Goal: Task Accomplishment & Management: Manage account settings

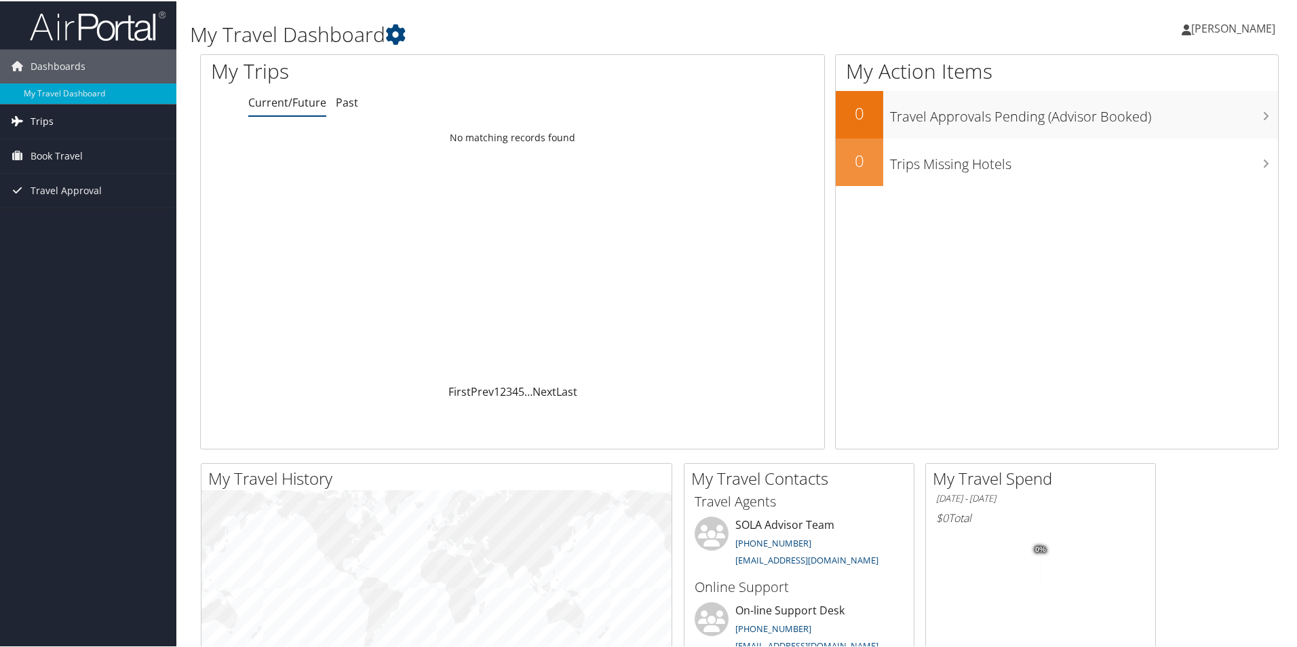
click at [45, 119] on span "Trips" at bounding box center [42, 120] width 23 height 34
click at [59, 143] on link "Current/Future Trips" at bounding box center [88, 147] width 176 height 20
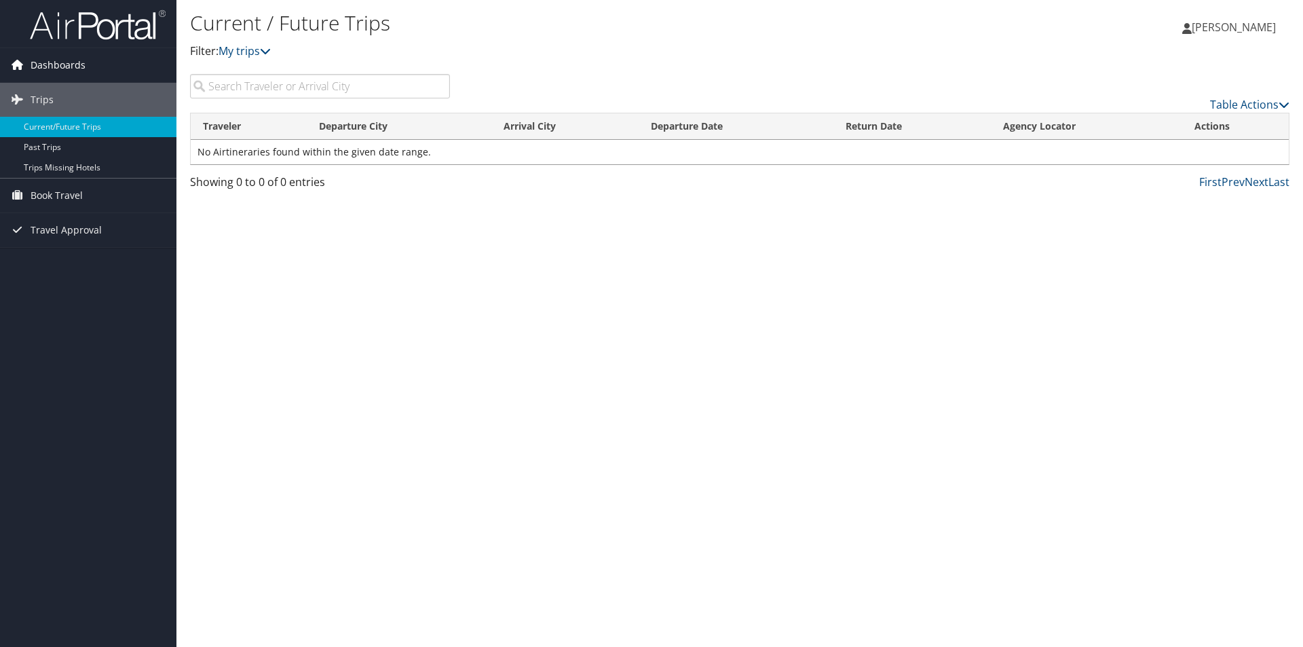
click at [65, 64] on span "Dashboards" at bounding box center [58, 65] width 55 height 34
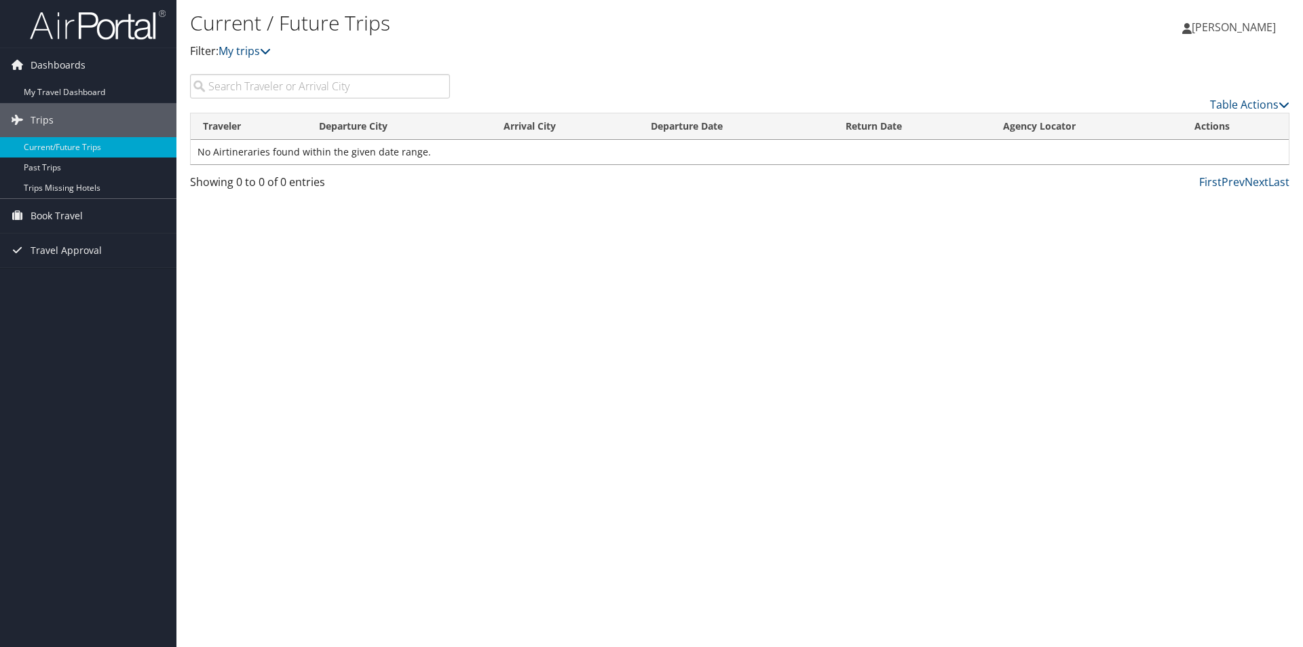
click at [1222, 22] on span "[PERSON_NAME]" at bounding box center [1234, 27] width 84 height 15
click at [1157, 73] on link "My Settings" at bounding box center [1199, 74] width 151 height 23
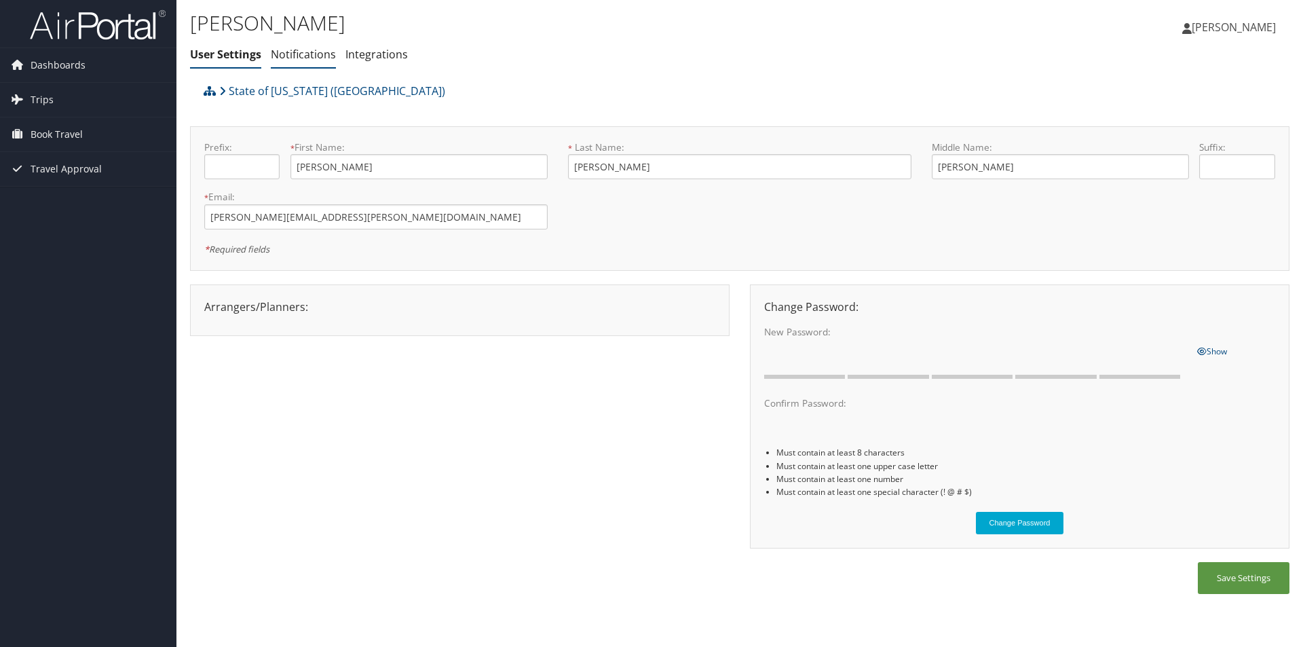
click at [288, 56] on link "Notifications" at bounding box center [303, 54] width 65 height 15
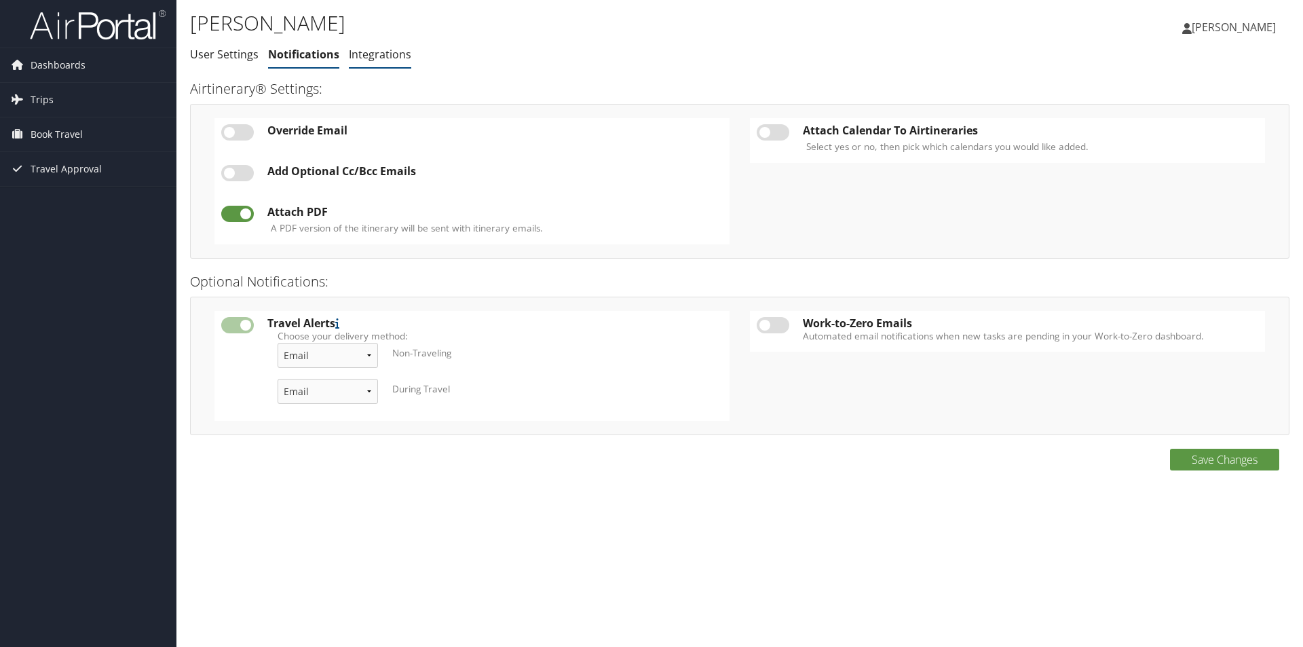
click at [377, 58] on link "Integrations" at bounding box center [380, 54] width 62 height 15
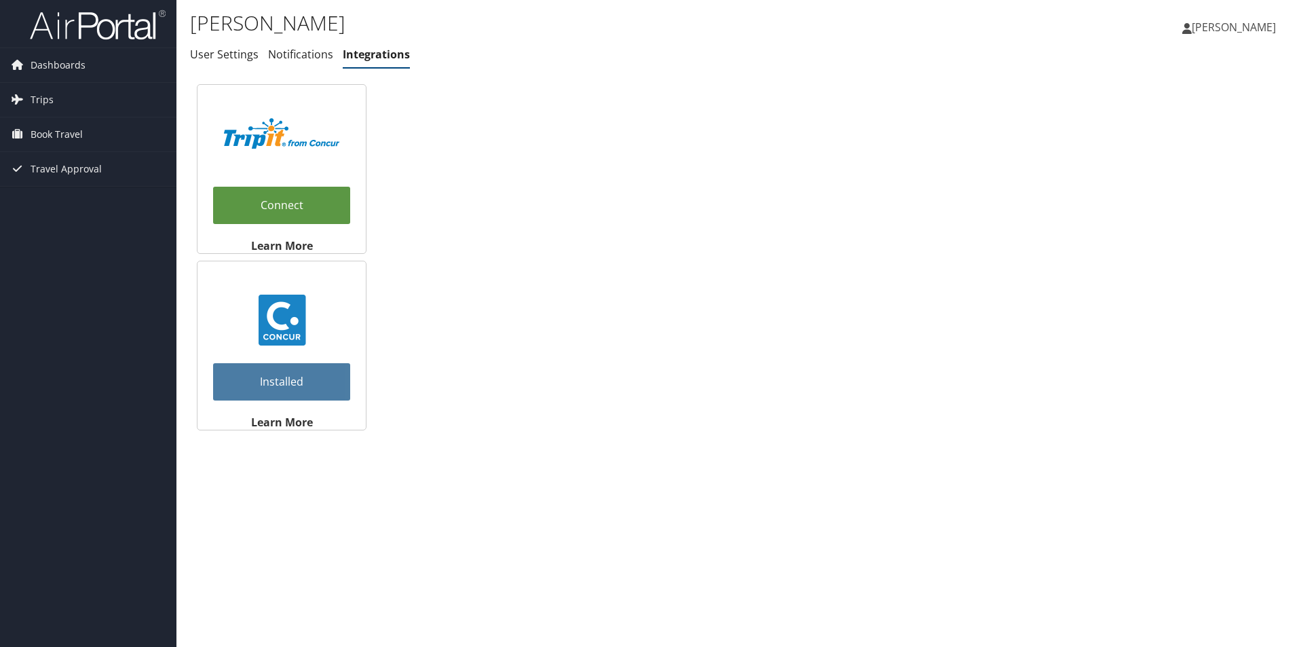
click at [1219, 29] on span "[PERSON_NAME]" at bounding box center [1234, 27] width 84 height 15
click at [1175, 126] on link "View Travel Profile" at bounding box center [1199, 120] width 151 height 23
click at [65, 165] on span "Travel Approval" at bounding box center [66, 169] width 71 height 34
click at [66, 190] on link "Pending Trip Approvals" at bounding box center [88, 196] width 176 height 20
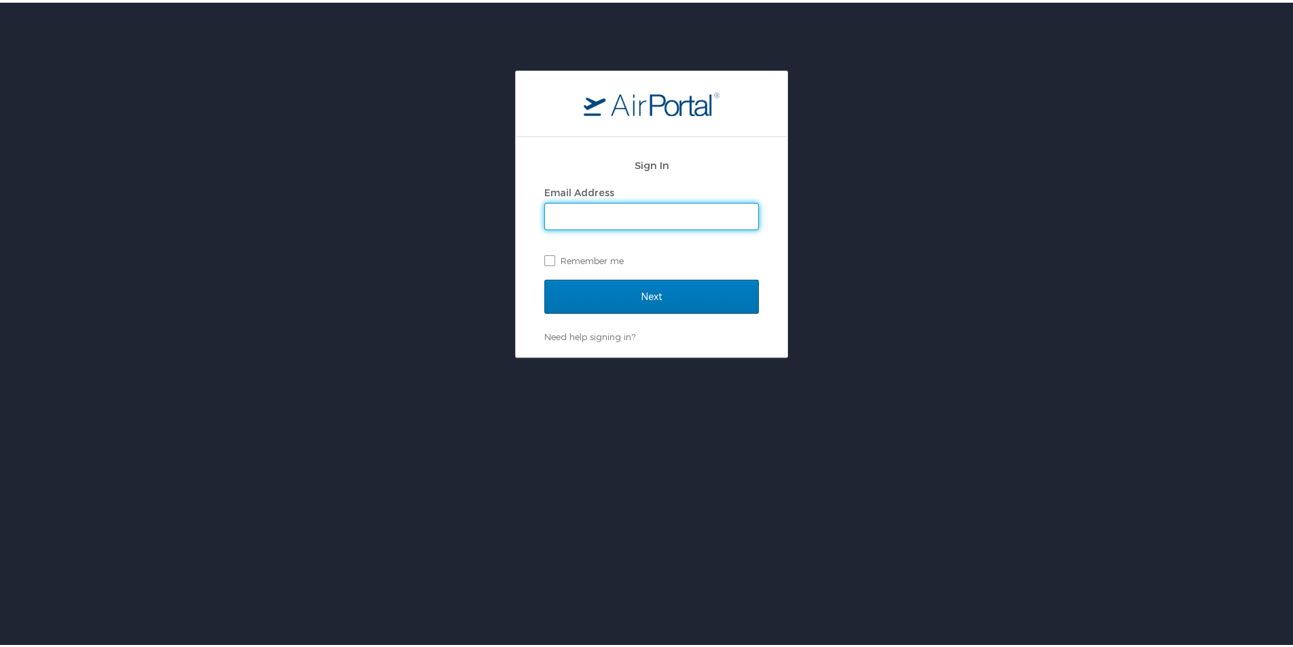
type input "bernetta.sims@la.gov"
click at [654, 314] on div "Next" at bounding box center [651, 302] width 214 height 51
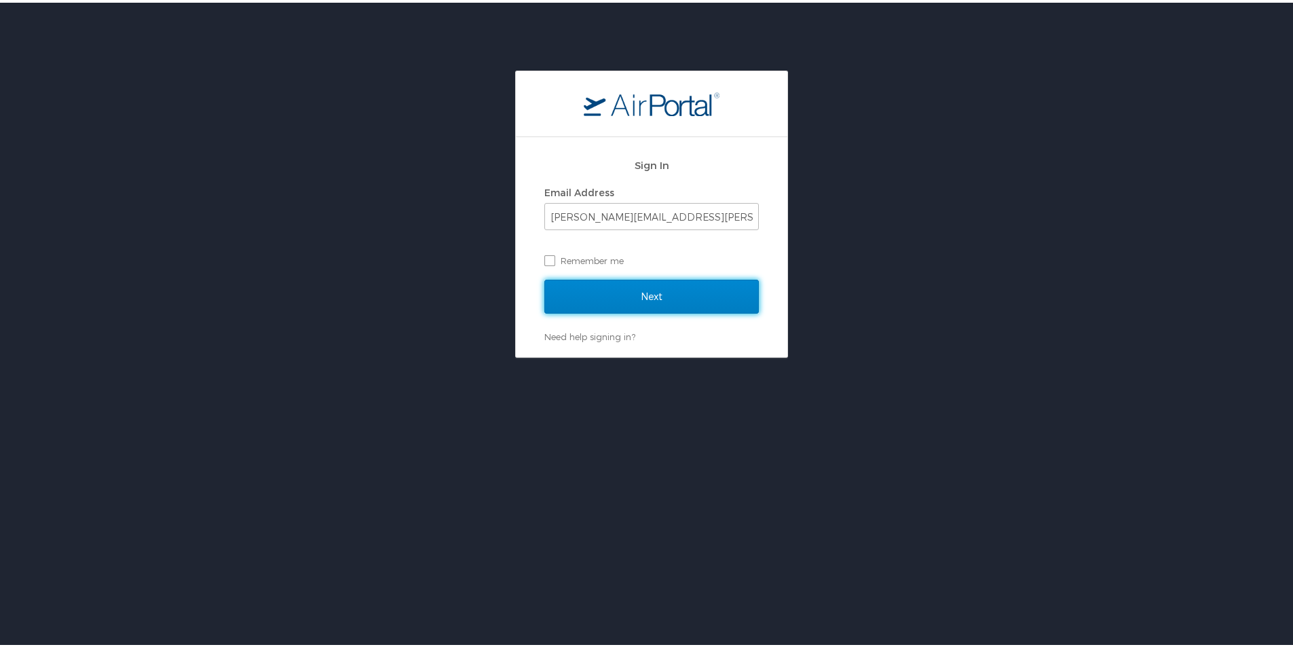
click at [649, 296] on input "Next" at bounding box center [651, 294] width 214 height 34
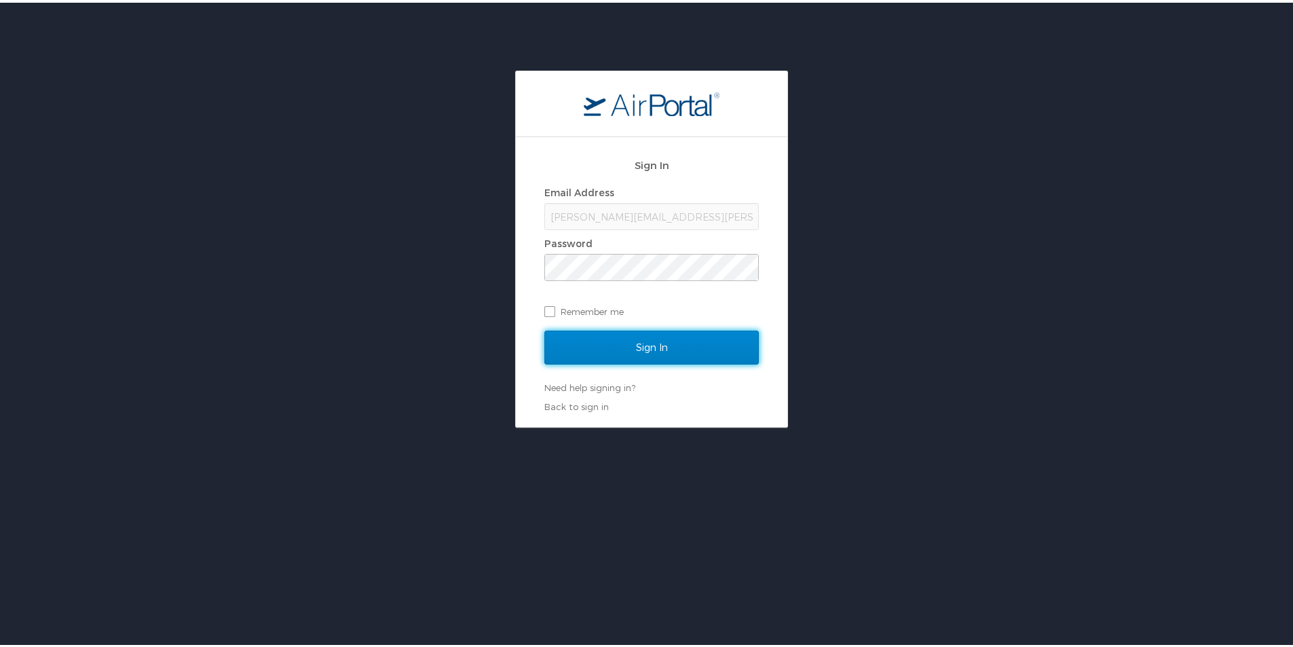
click at [624, 348] on input "Sign In" at bounding box center [651, 345] width 214 height 34
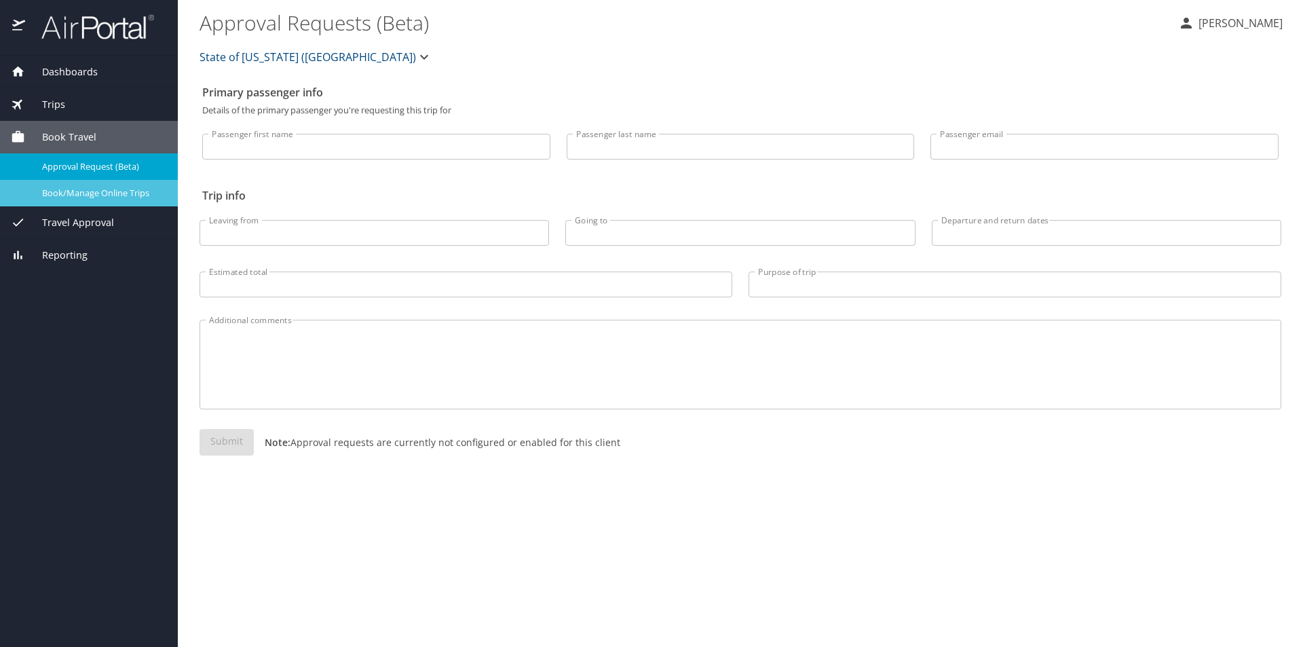
click at [93, 189] on span "Book/Manage Online Trips" at bounding box center [101, 193] width 119 height 13
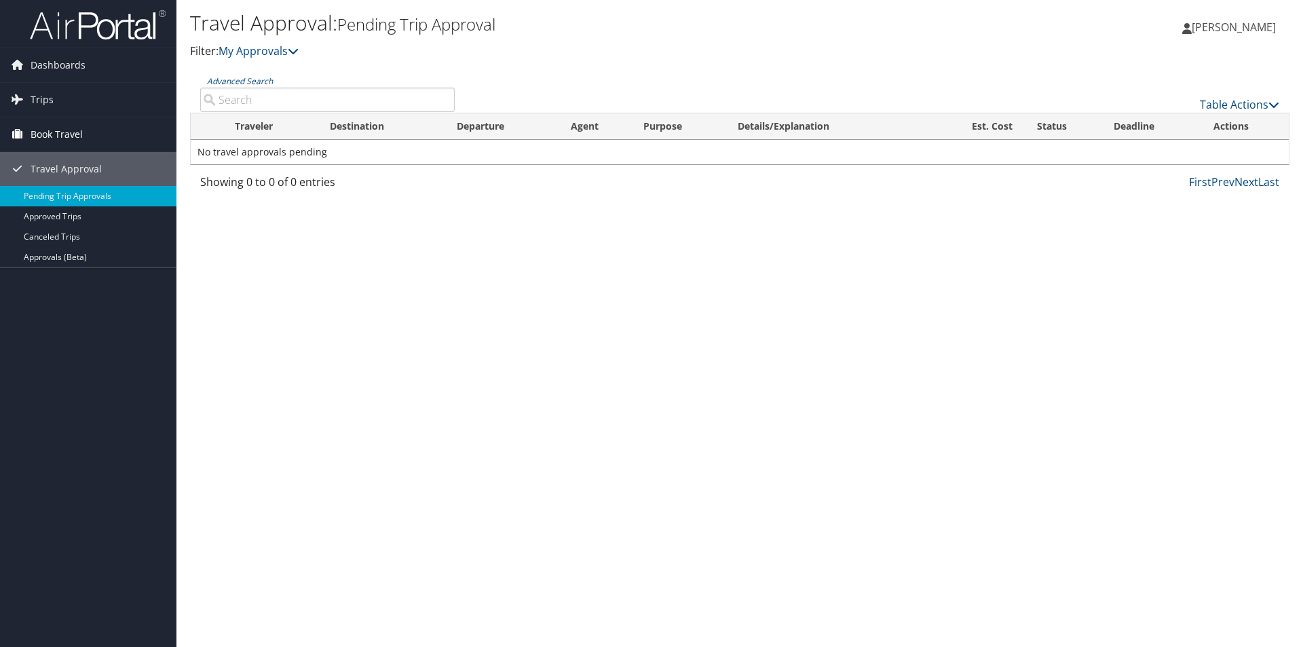
click at [55, 128] on span "Book Travel" at bounding box center [57, 134] width 52 height 34
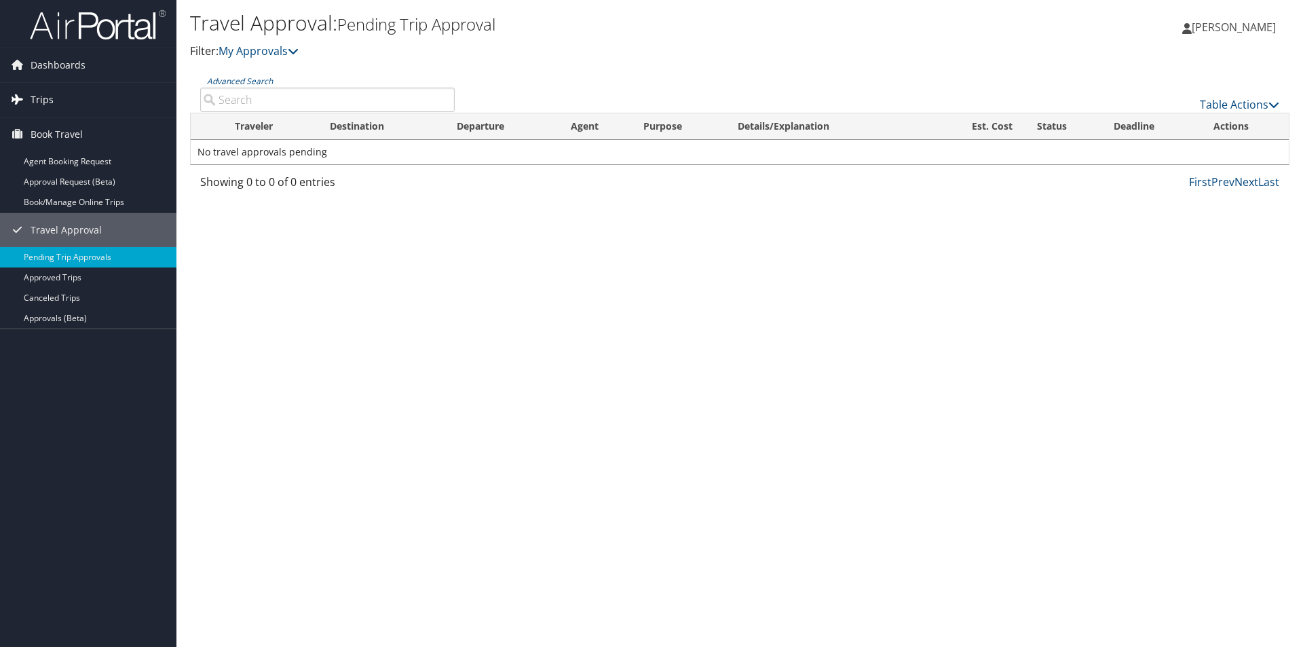
click at [39, 97] on span "Trips" at bounding box center [42, 100] width 23 height 34
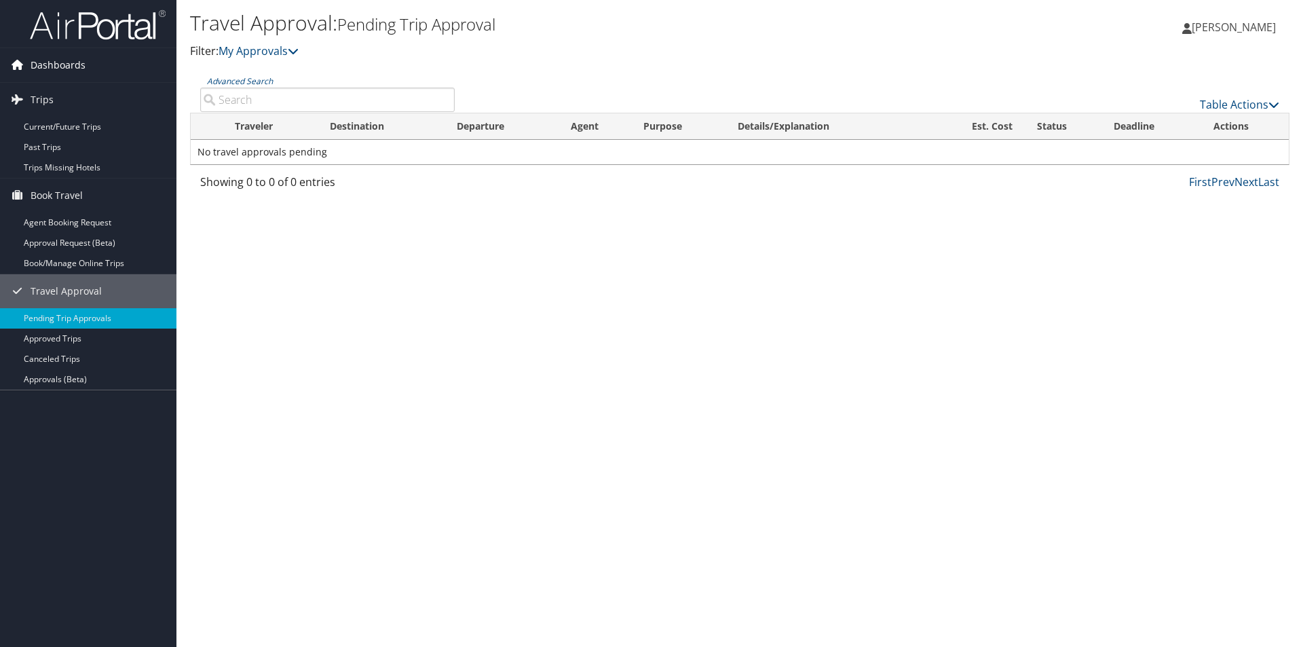
click at [50, 70] on span "Dashboards" at bounding box center [58, 65] width 55 height 34
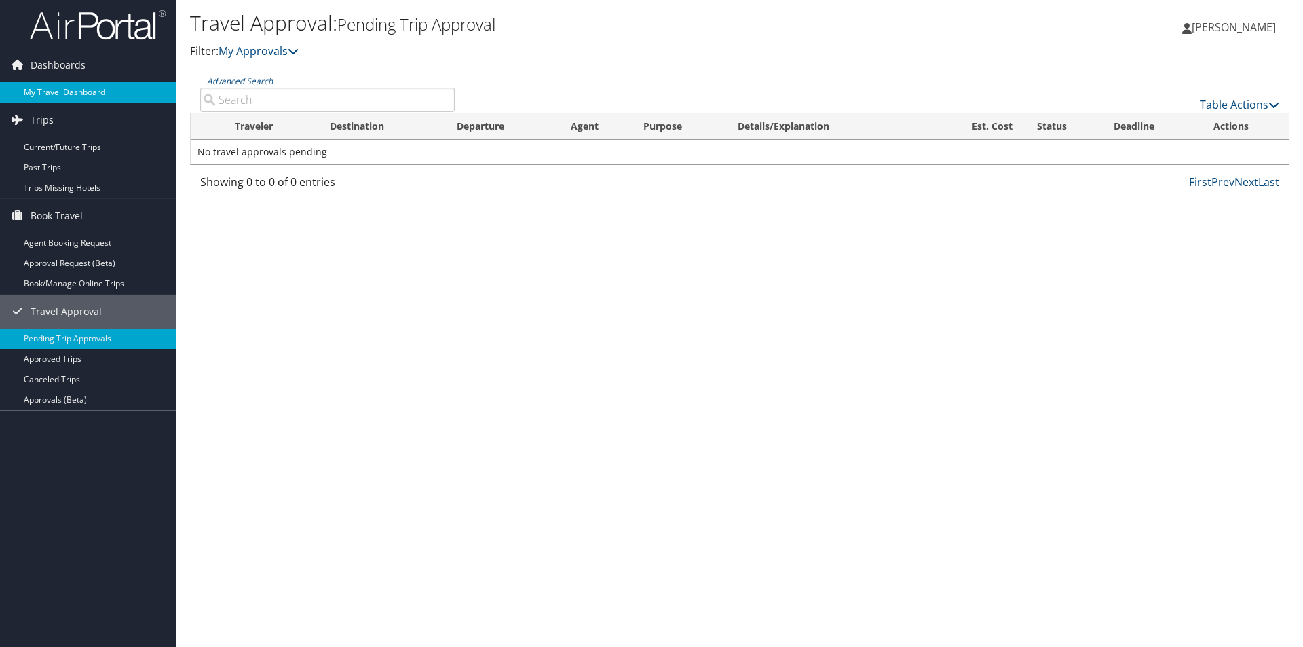
click at [69, 94] on link "My Travel Dashboard" at bounding box center [88, 92] width 176 height 20
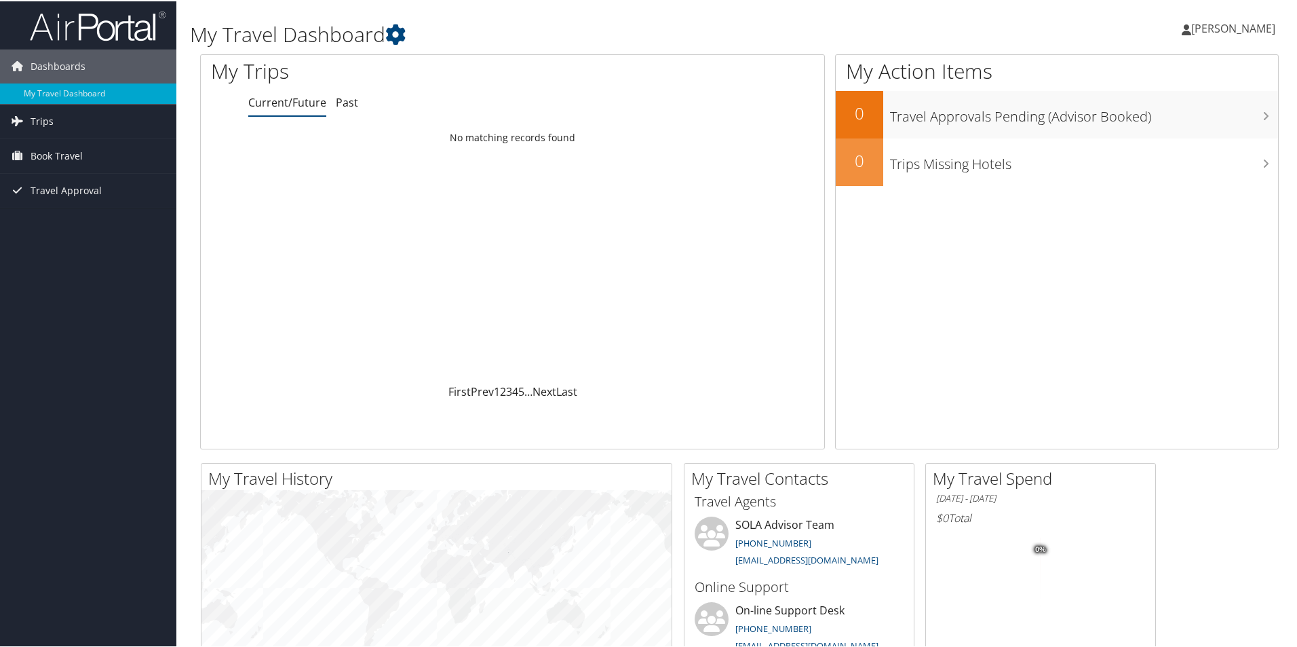
click at [1227, 22] on span "[PERSON_NAME]" at bounding box center [1234, 27] width 84 height 15
click at [1216, 92] on link "Travel Agency Contacts" at bounding box center [1197, 97] width 151 height 23
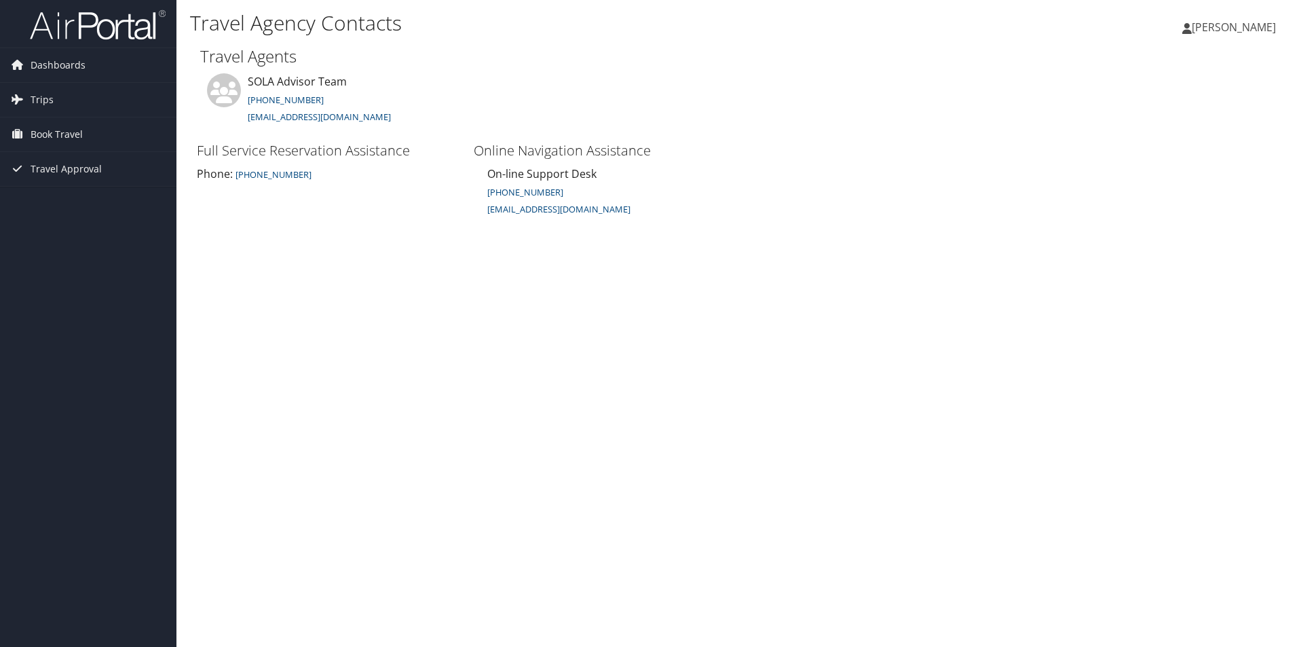
click at [1219, 23] on span "[PERSON_NAME]" at bounding box center [1234, 27] width 84 height 15
click at [1164, 119] on link "View Travel Profile" at bounding box center [1199, 120] width 151 height 23
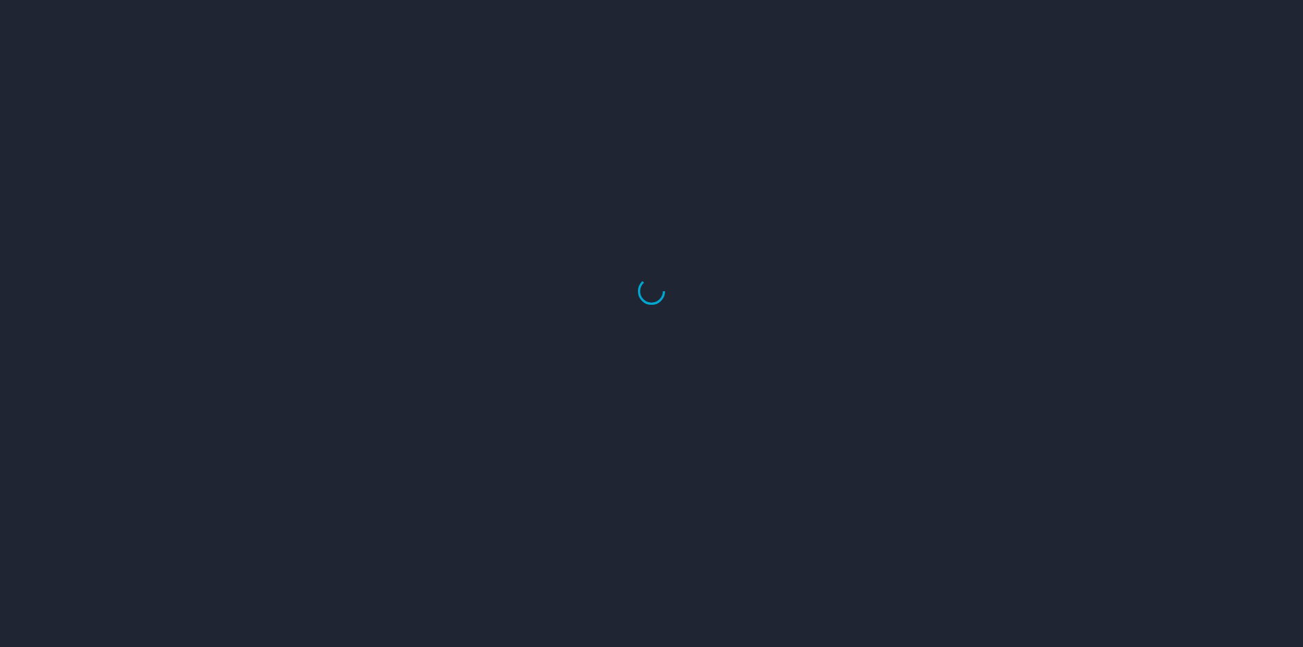
select select "US"
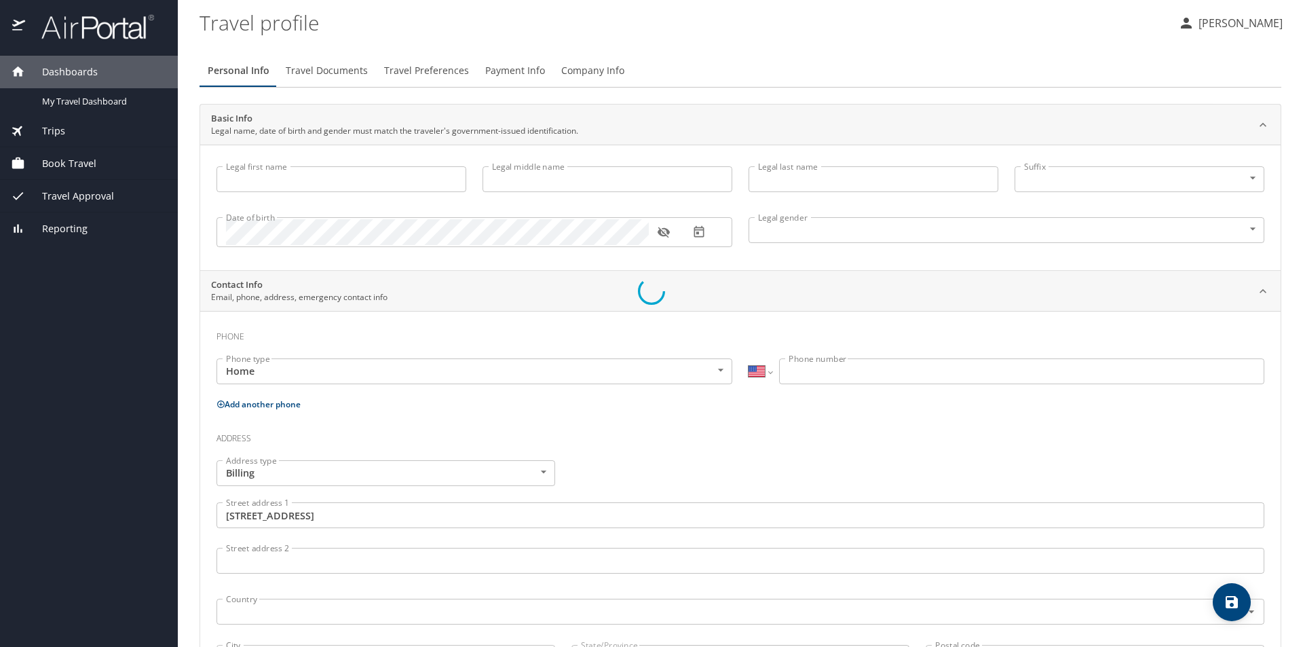
type input "[PERSON_NAME]"
type input "[DEMOGRAPHIC_DATA]"
type input "[PERSON_NAME]"
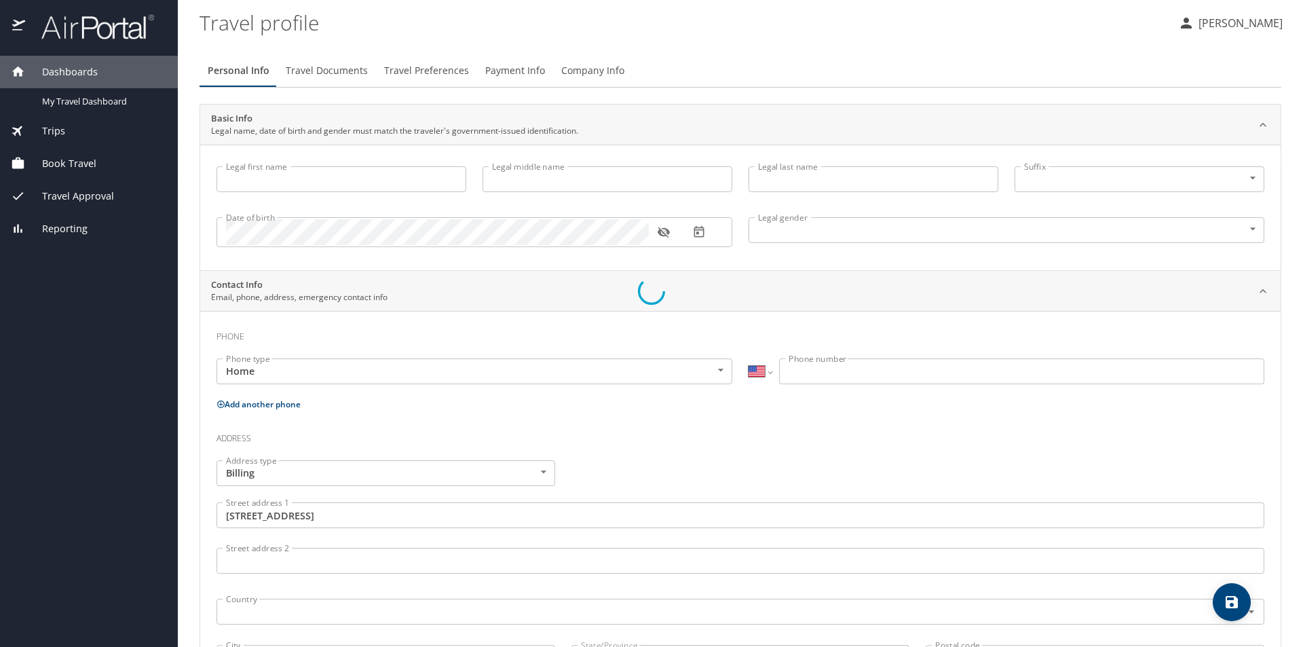
type input "[PERSON_NAME]"
type input "[PHONE_NUMBER]"
type input "[EMAIL_ADDRESS][DOMAIN_NAME]"
type input "[GEOGRAPHIC_DATA]"
type input "[US_STATE]"
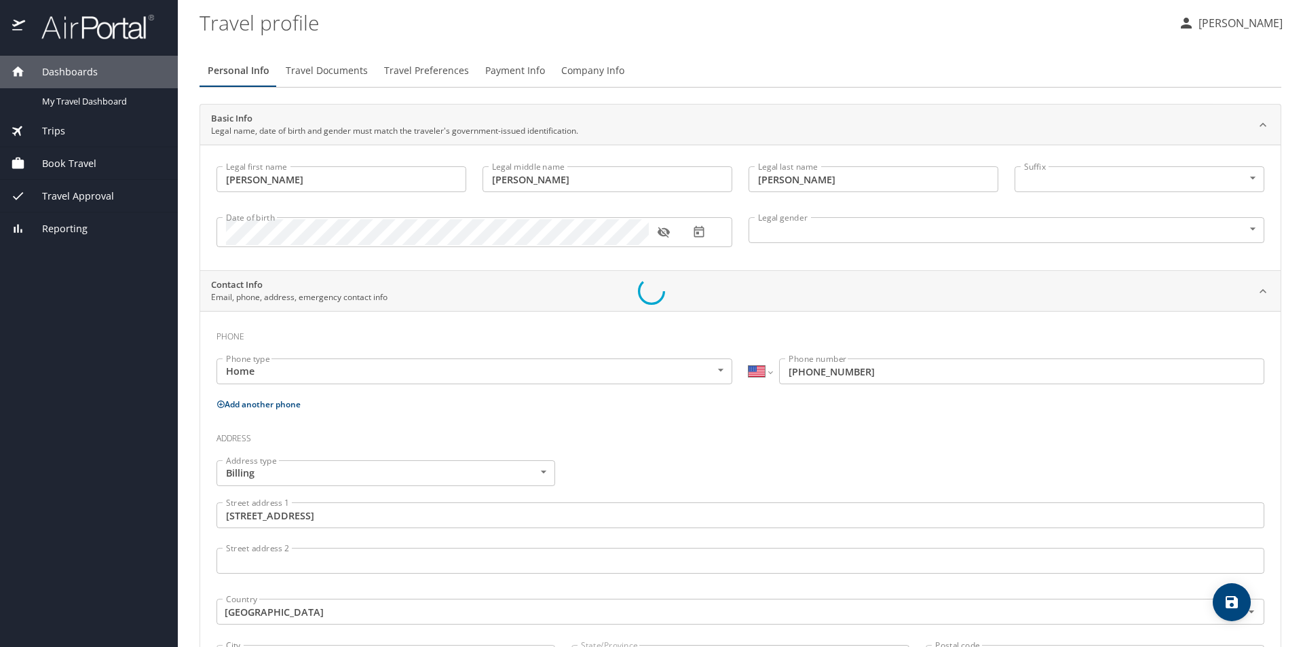
select select "US"
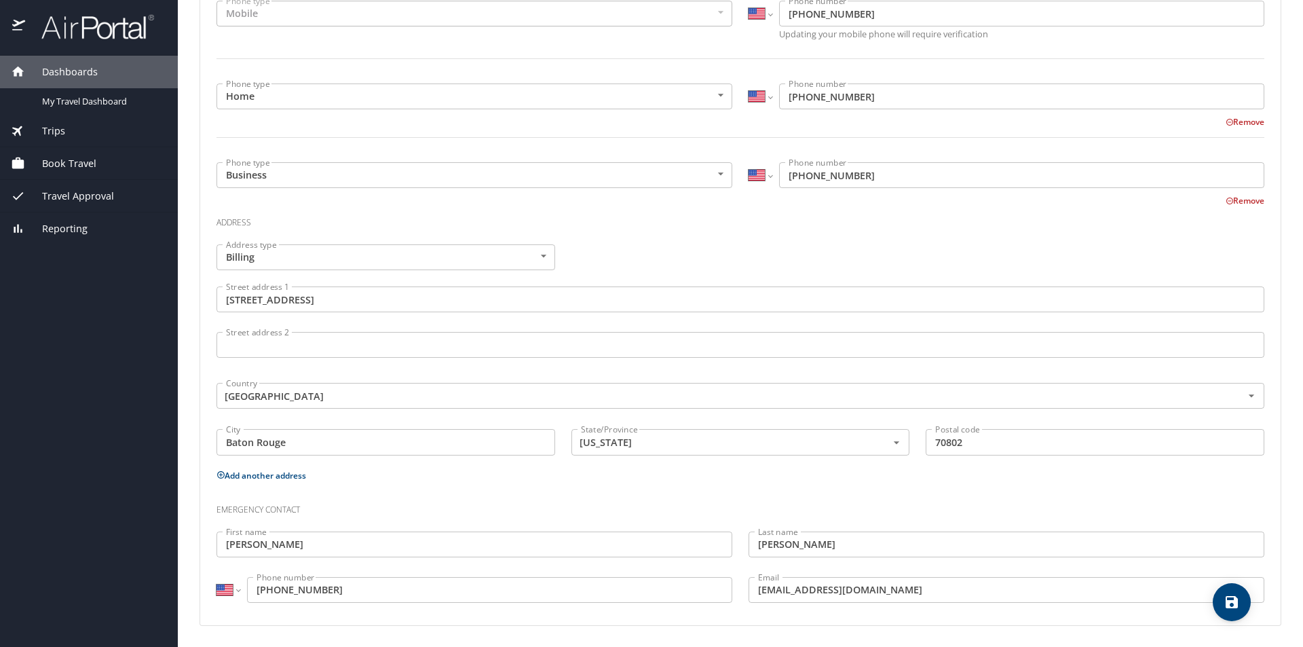
scroll to position [358, 0]
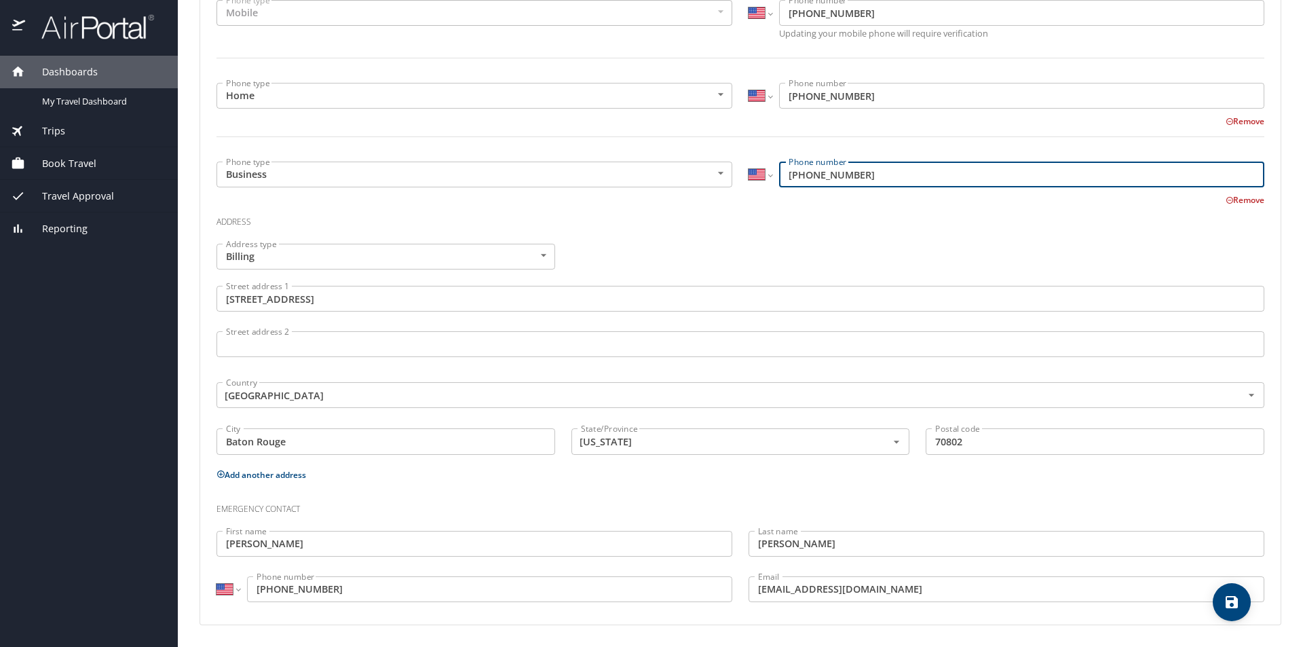
click at [810, 172] on input "[PHONE_NUMBER]" at bounding box center [1021, 174] width 485 height 26
type input "(225) 219-9333"
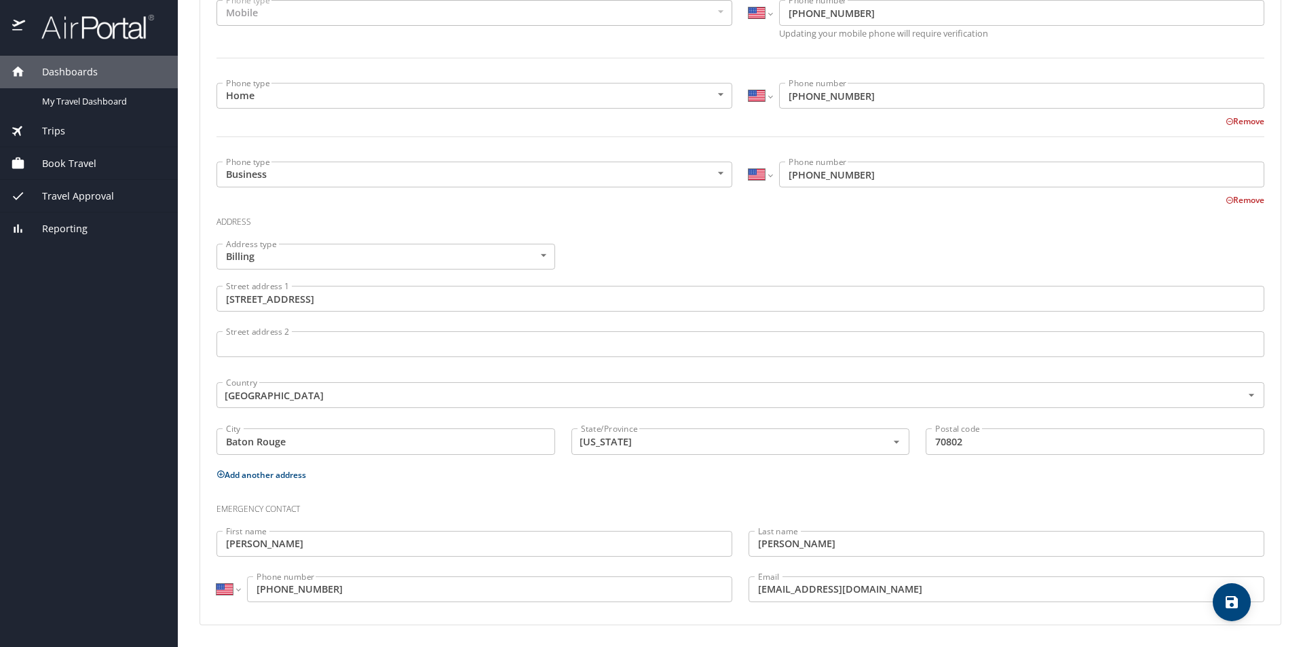
click at [760, 246] on div "Address type Billing Billing Address type Street address 1 1201 N 3rd Street St…" at bounding box center [740, 350] width 1064 height 230
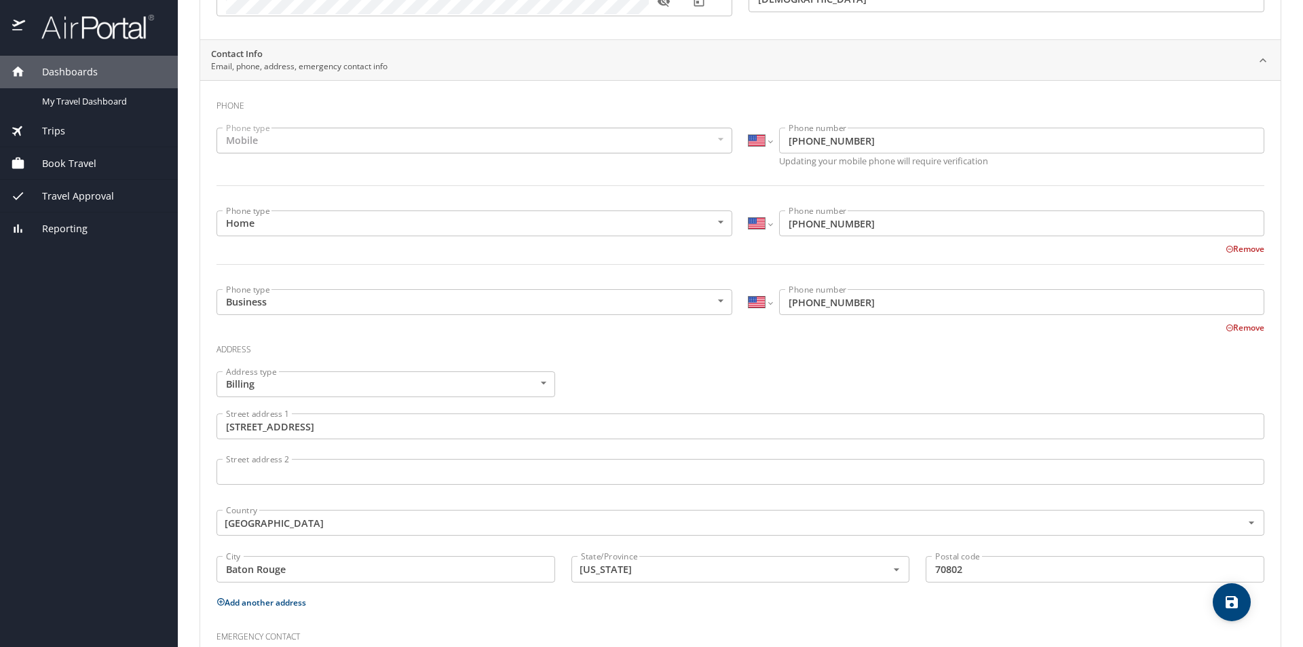
scroll to position [223, 0]
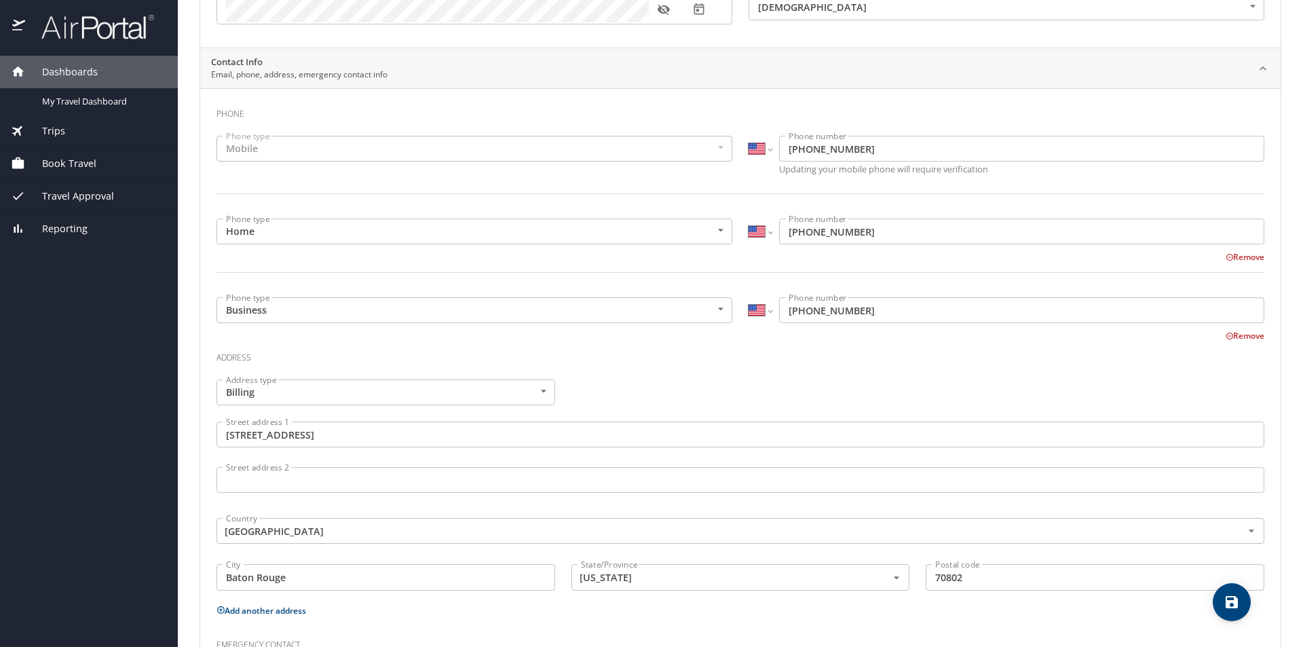
click at [715, 150] on div "Mobile" at bounding box center [474, 149] width 516 height 26
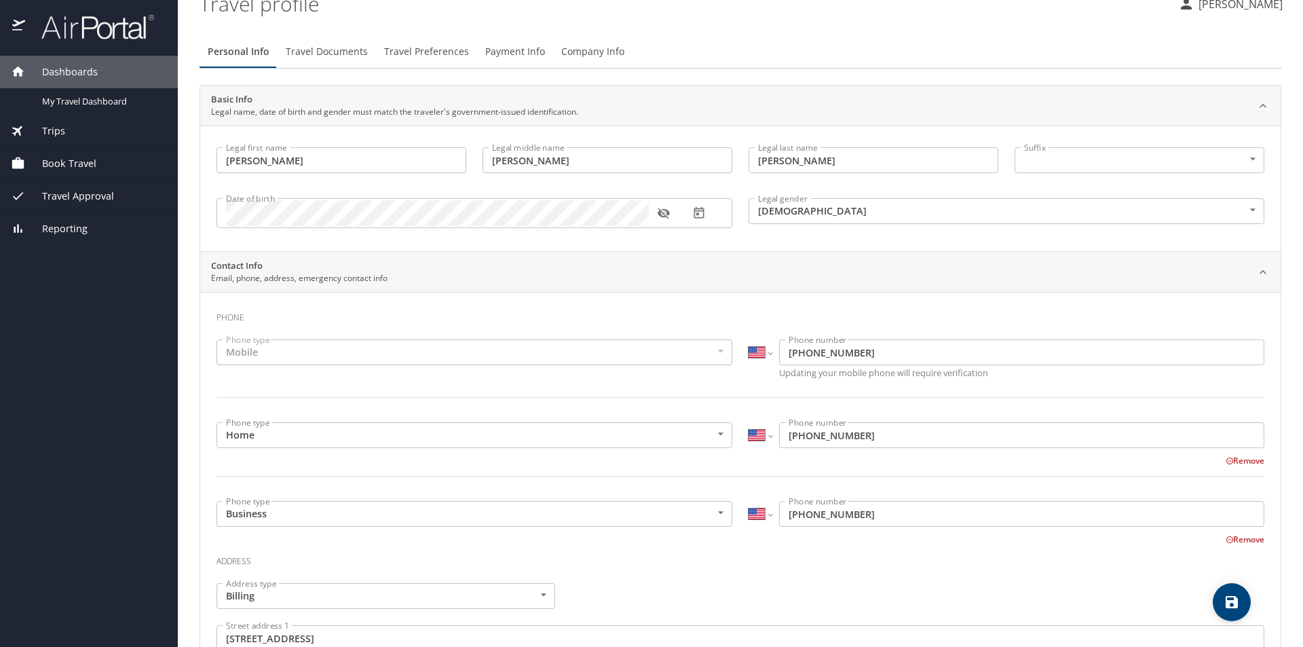
scroll to position [358, 0]
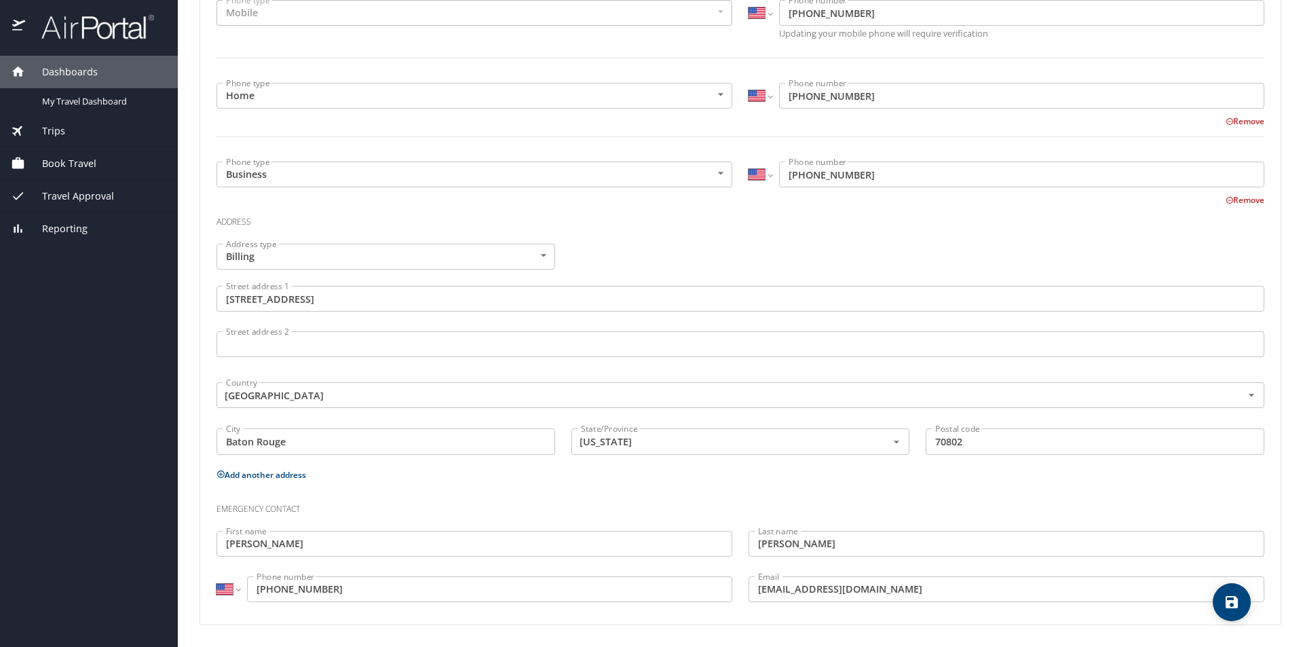
click at [1236, 594] on icon "save" at bounding box center [1231, 602] width 16 height 16
select select "US"
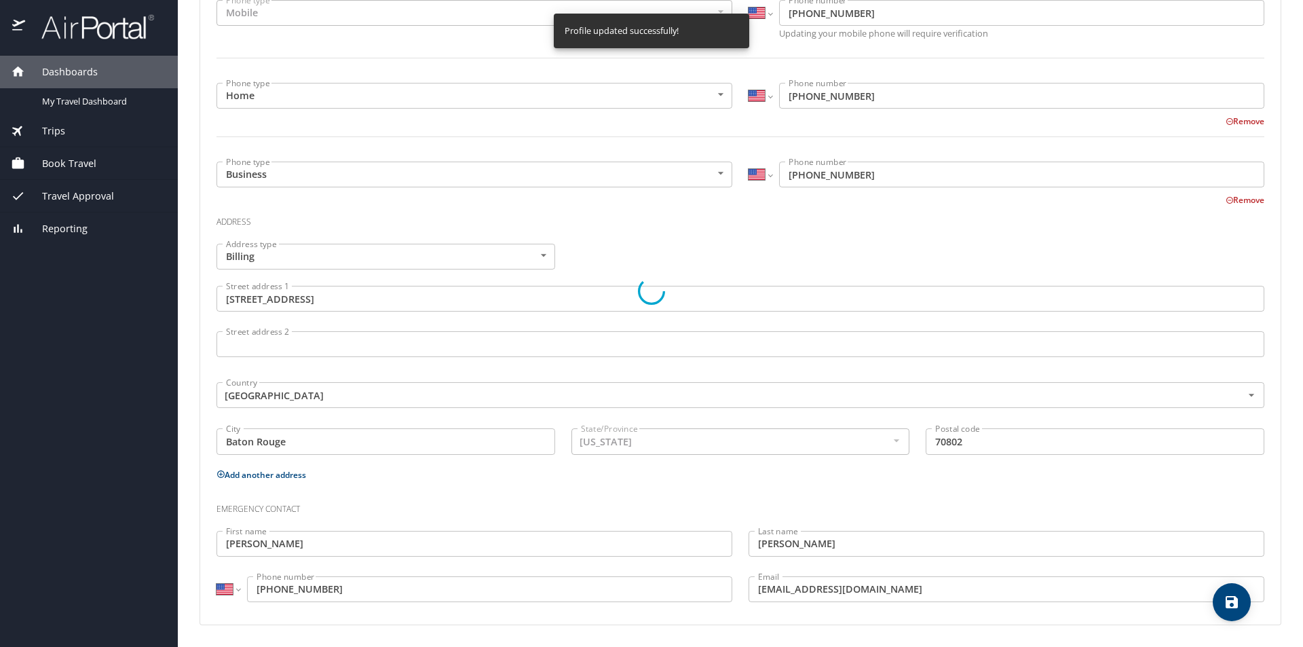
select select "US"
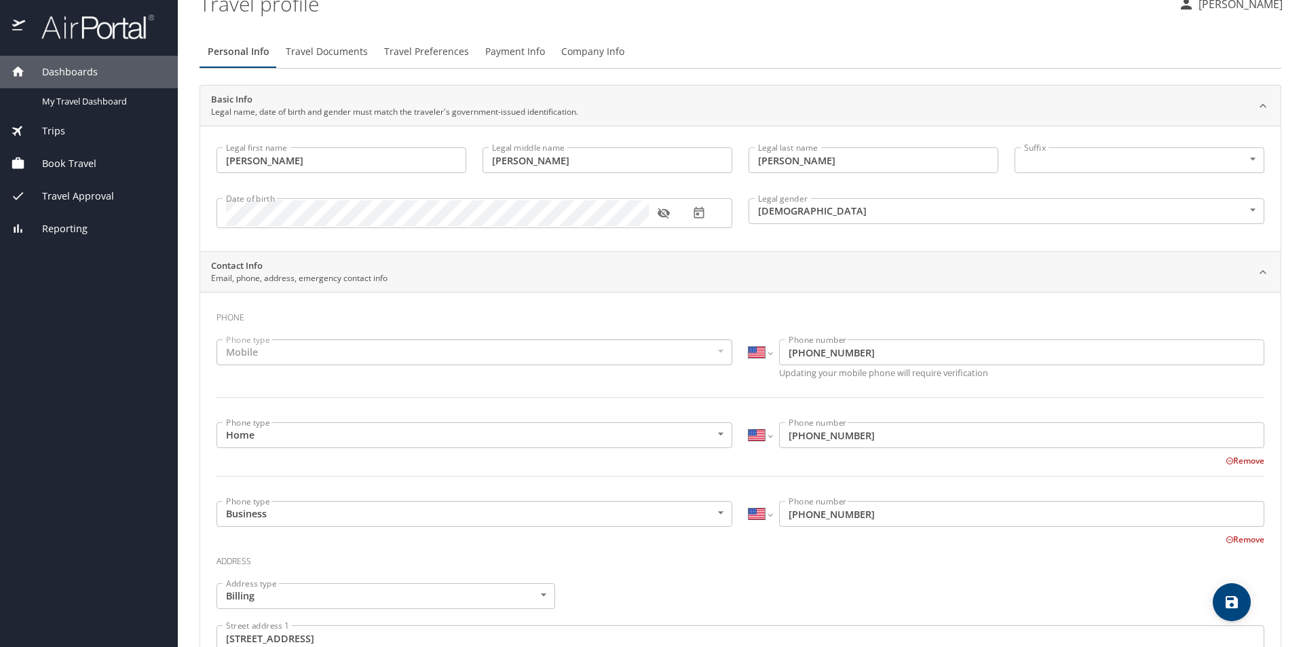
scroll to position [0, 0]
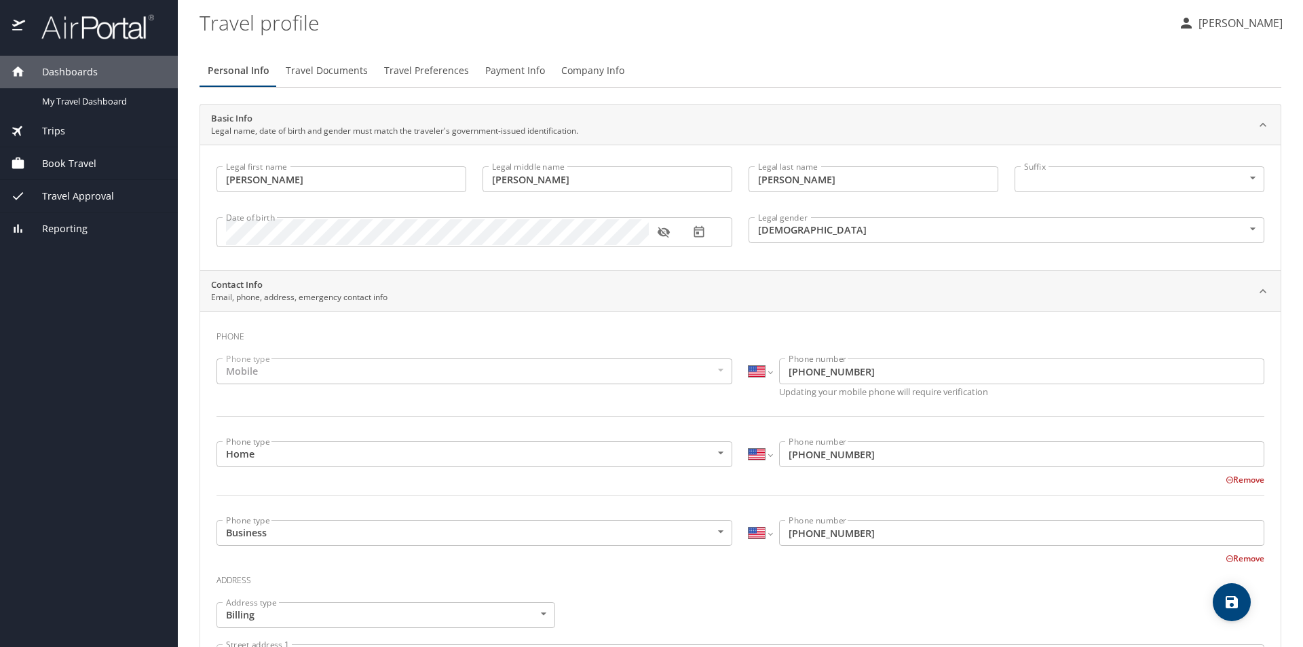
click at [319, 71] on span "Travel Documents" at bounding box center [327, 70] width 82 height 17
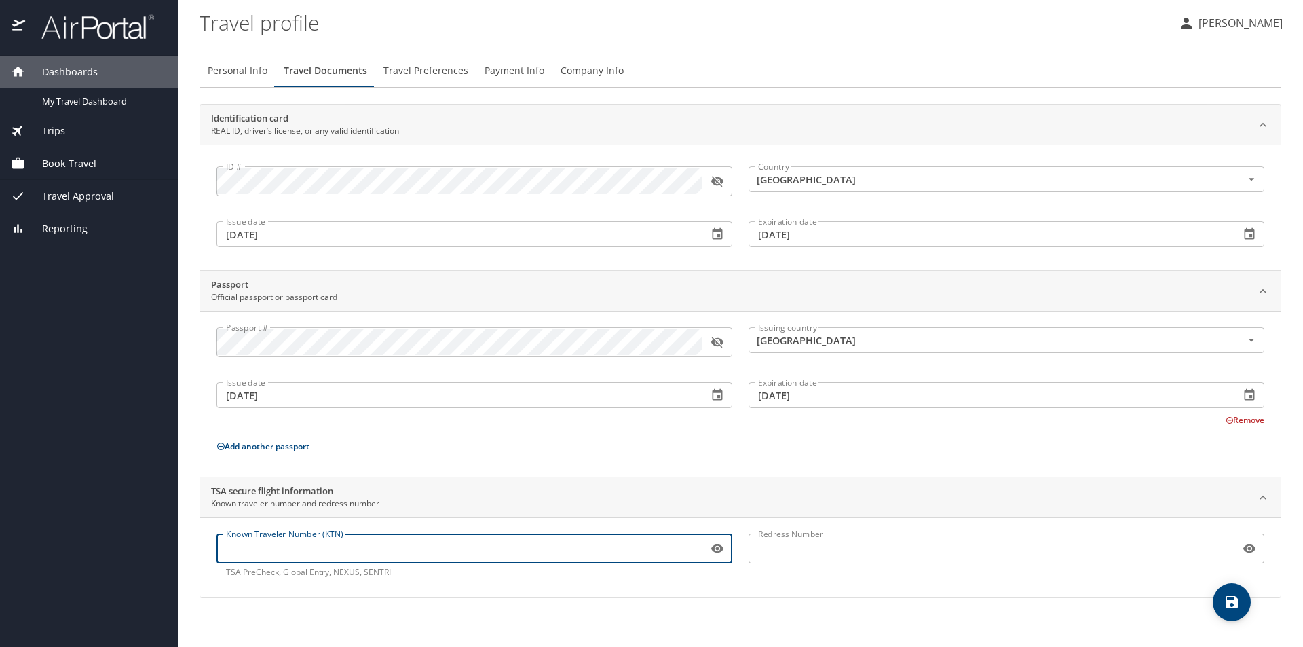
click at [284, 554] on input "Known Traveler Number (KTN)" at bounding box center [459, 548] width 486 height 26
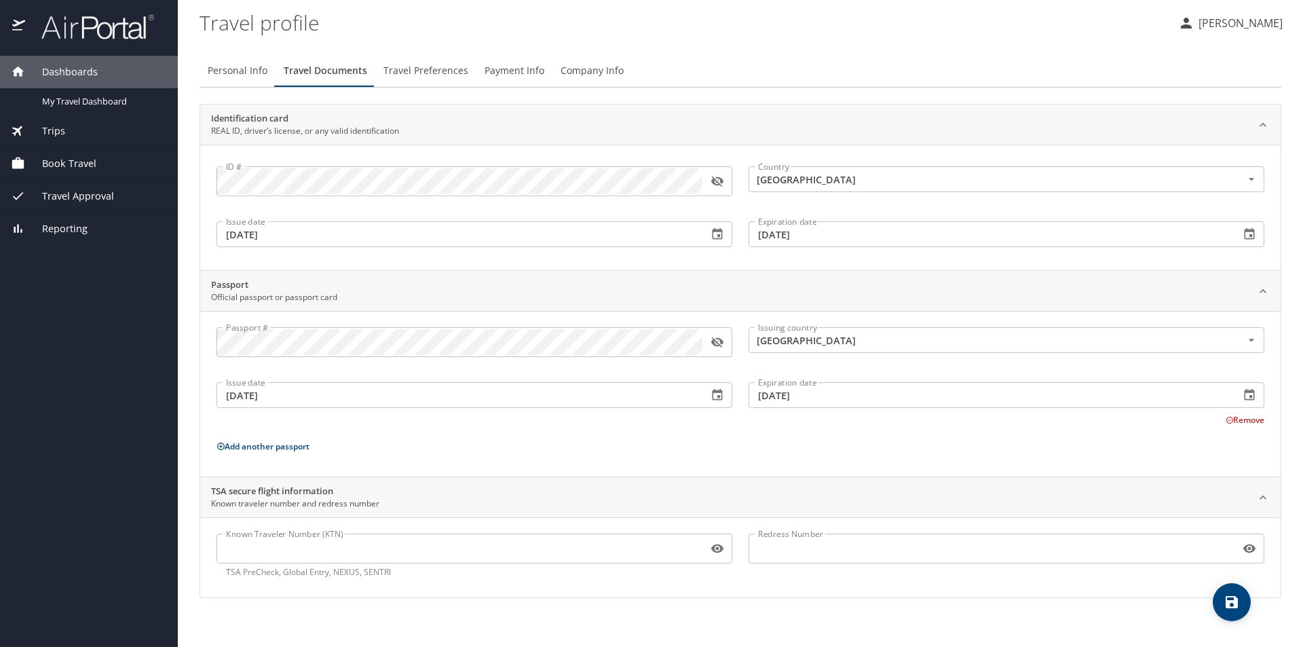
click at [1095, 110] on div "Identification card REAL ID, driver’s license, or any valid identification" at bounding box center [740, 124] width 1080 height 41
click at [1095, 111] on div "Identification card REAL ID, driver’s license, or any valid identification" at bounding box center [740, 124] width 1080 height 41
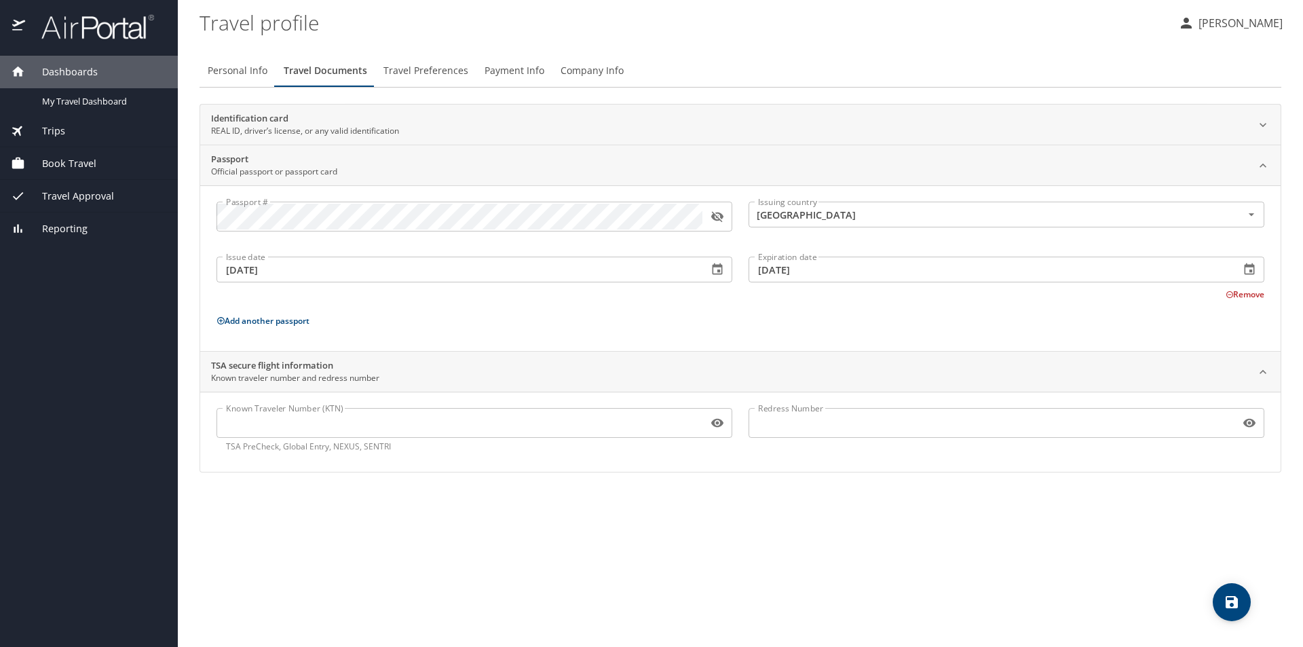
drag, startPoint x: 291, startPoint y: 423, endPoint x: 284, endPoint y: 423, distance: 7.5
click at [290, 424] on input "Known Traveler Number (KTN)" at bounding box center [459, 423] width 486 height 26
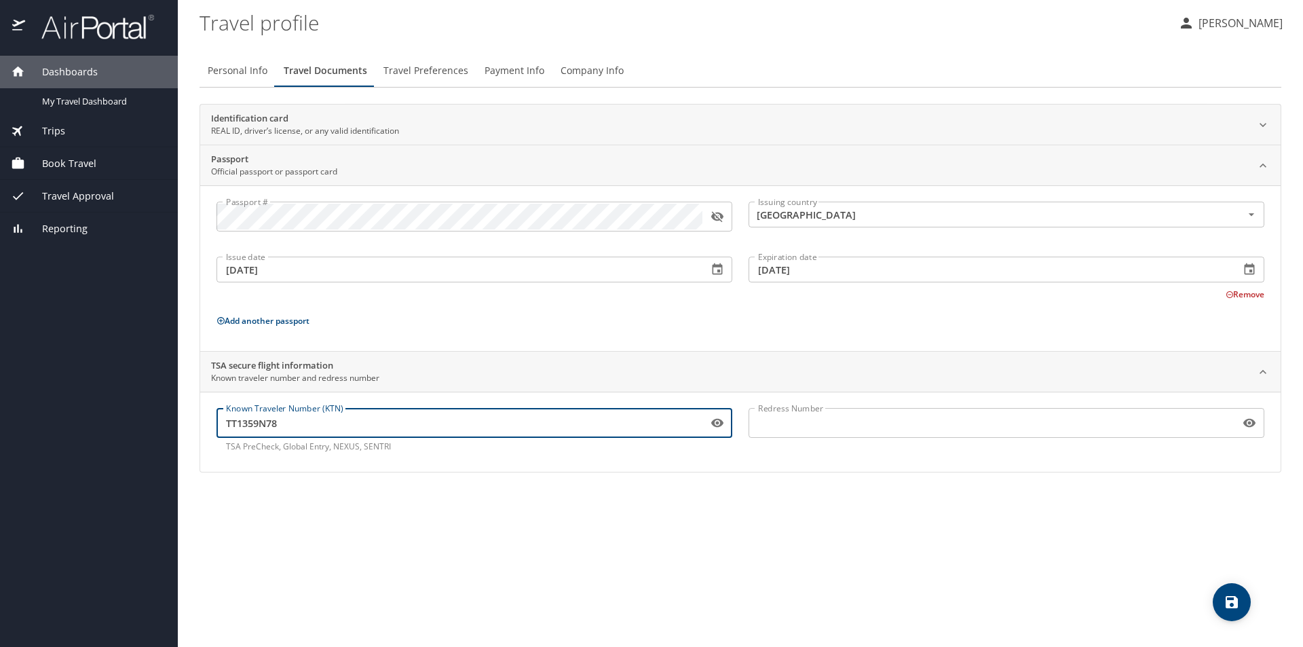
type input "TT1359N78"
click at [1236, 603] on icon "save" at bounding box center [1231, 602] width 12 height 12
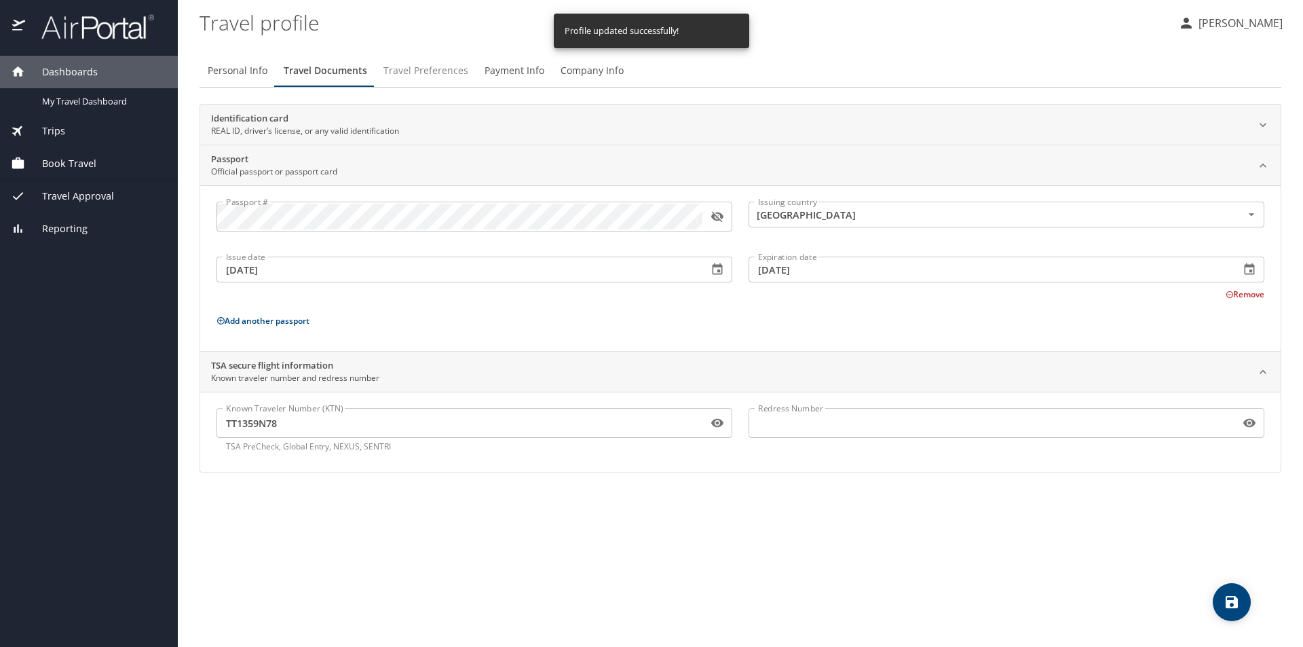
click at [426, 70] on span "Travel Preferences" at bounding box center [425, 70] width 85 height 17
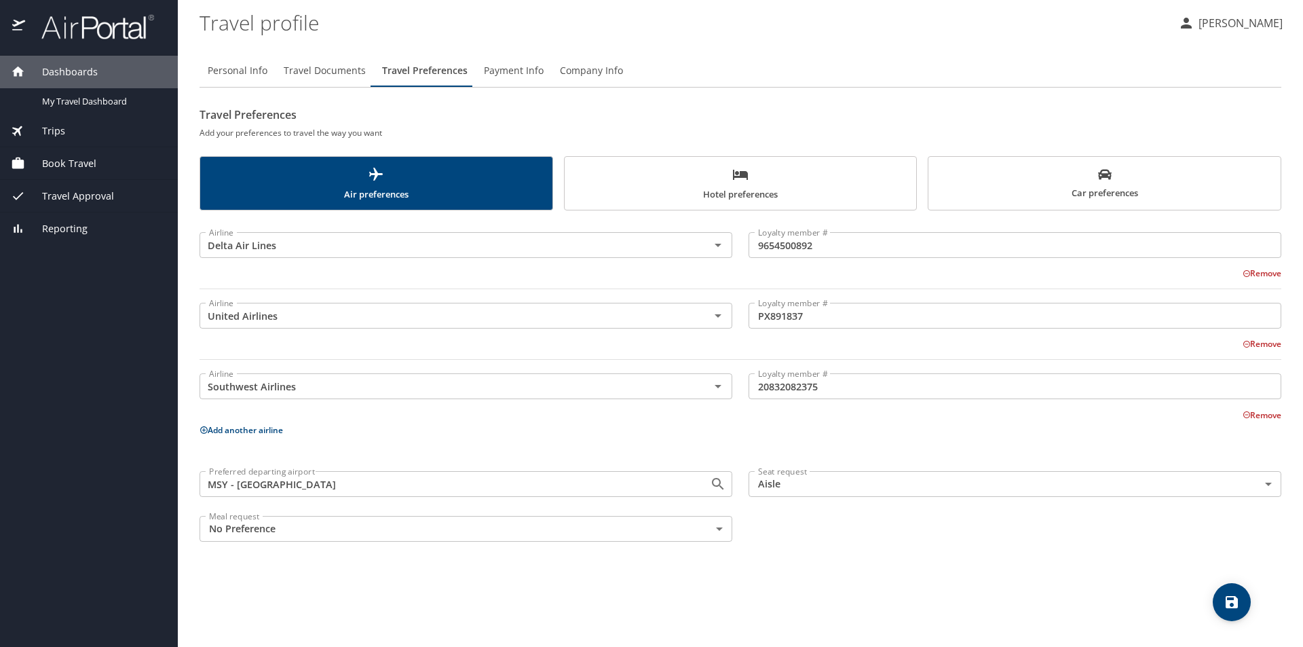
click at [202, 430] on icon at bounding box center [203, 429] width 7 height 7
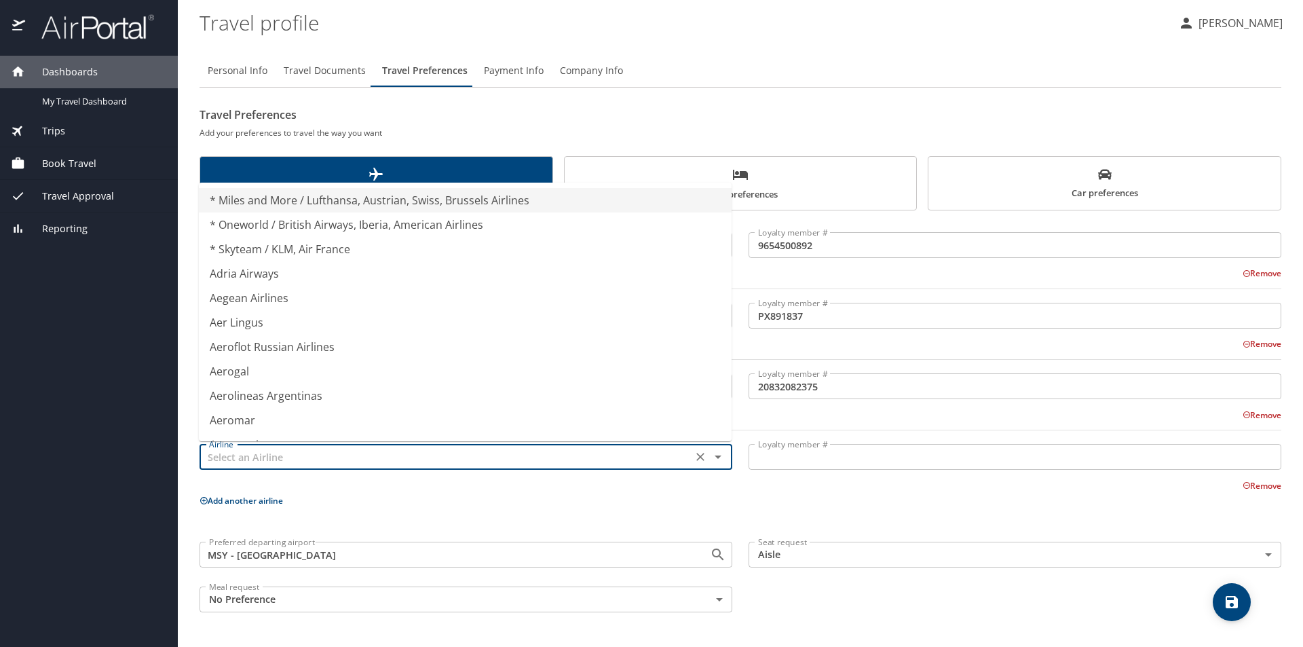
click at [233, 455] on input "text" at bounding box center [446, 457] width 484 height 18
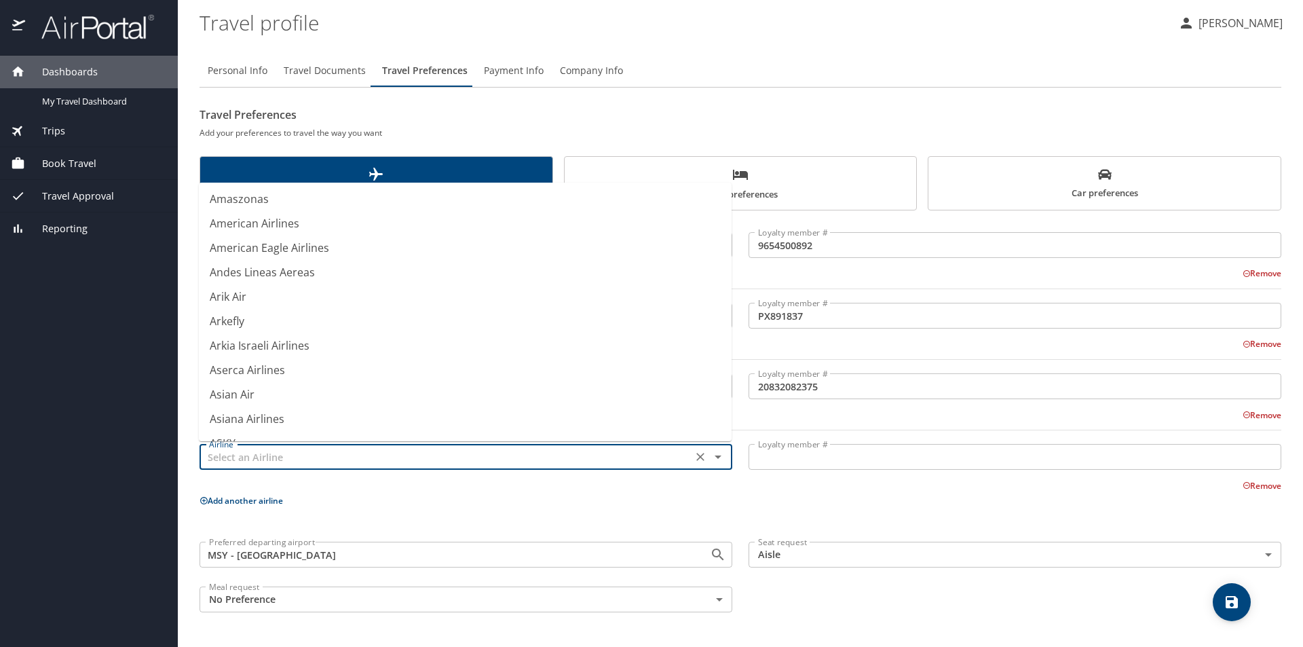
scroll to position [2036, 0]
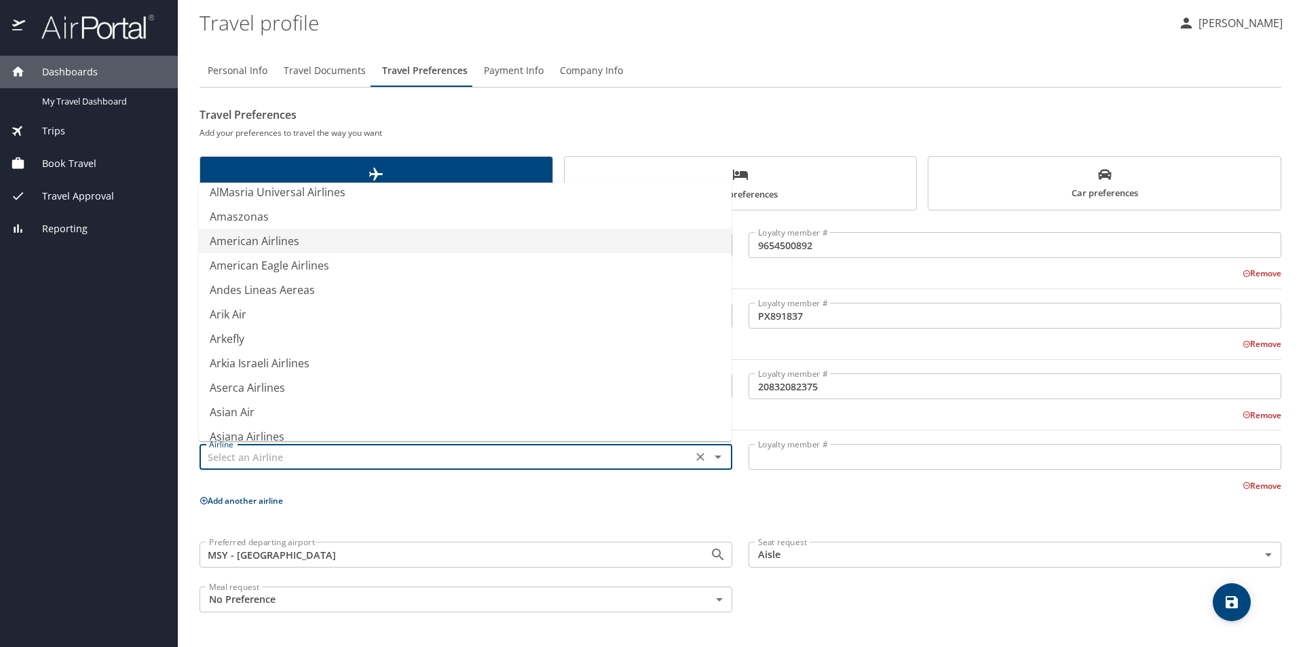
click at [253, 237] on li "American Airlines" at bounding box center [465, 241] width 533 height 24
type input "American Airlines"
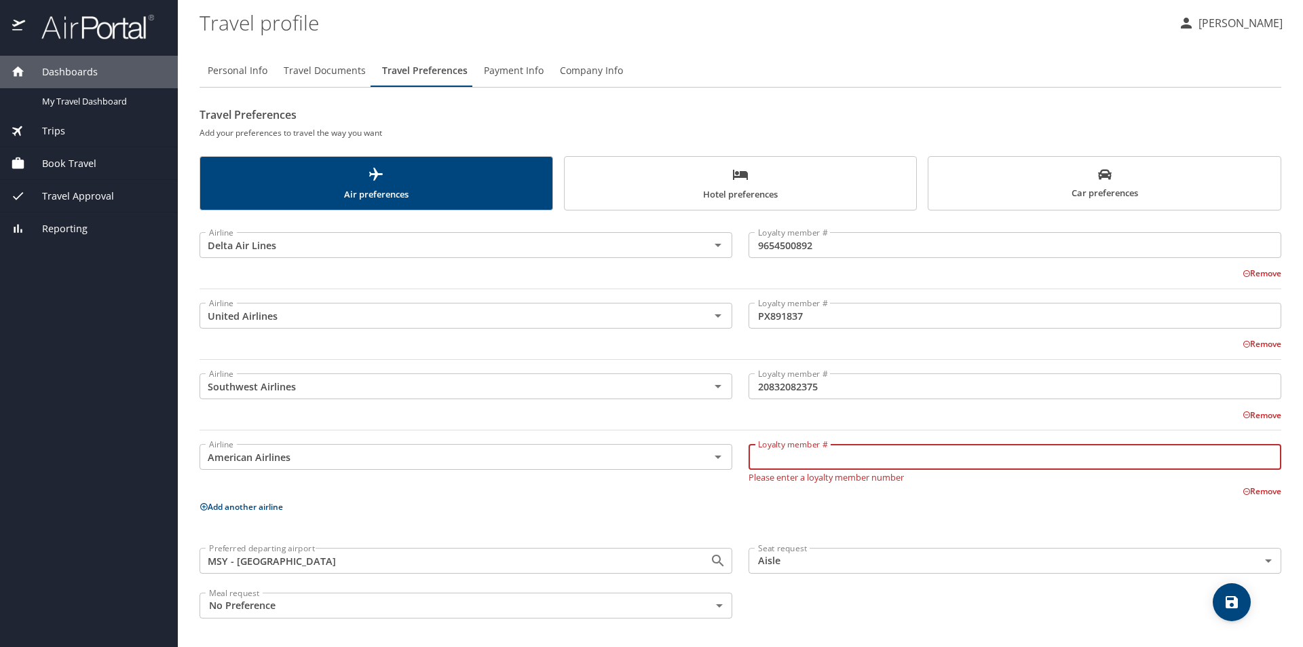
click at [799, 457] on input "Loyalty member #" at bounding box center [1014, 457] width 533 height 26
type input "YD0B526"
click at [1234, 605] on icon "save" at bounding box center [1231, 602] width 12 height 12
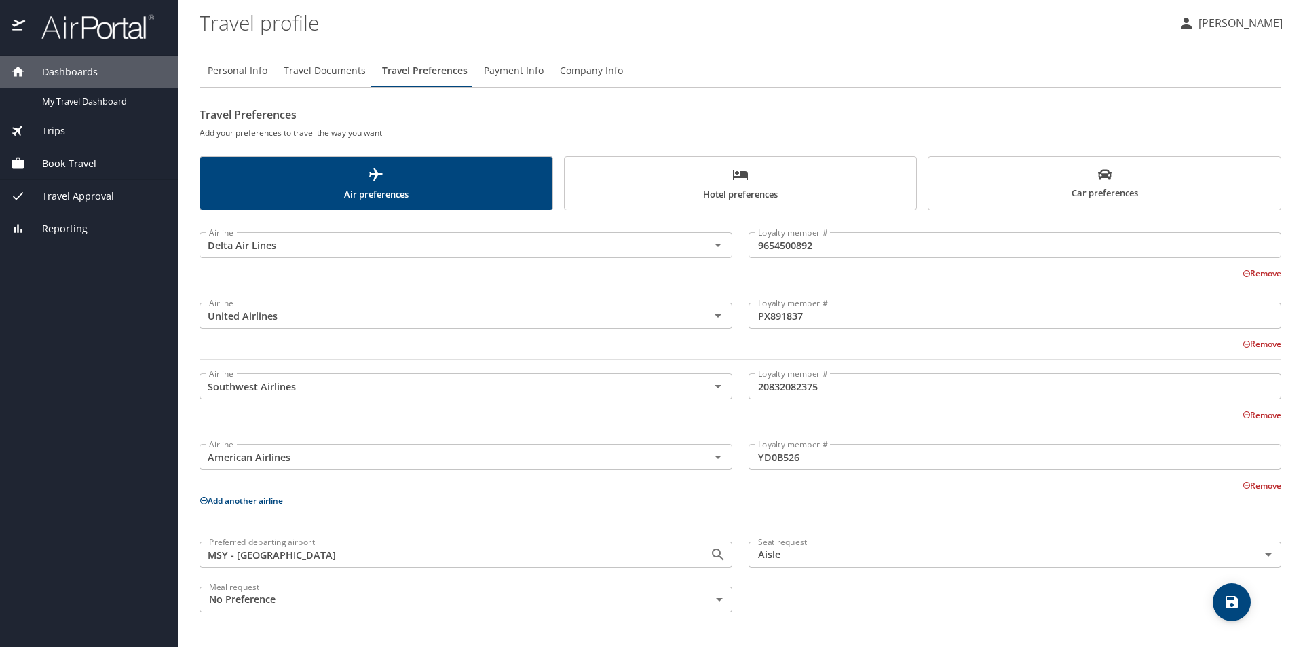
click at [957, 506] on p "Add another airline" at bounding box center [740, 500] width 1082 height 17
click at [1221, 592] on button "save" at bounding box center [1232, 602] width 38 height 38
